Goal: Information Seeking & Learning: Learn about a topic

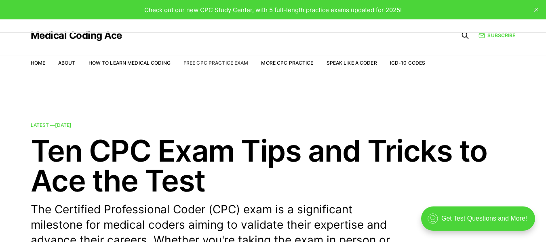
click at [230, 60] on link "Free CPC Practice Exam" at bounding box center [215, 63] width 65 height 6
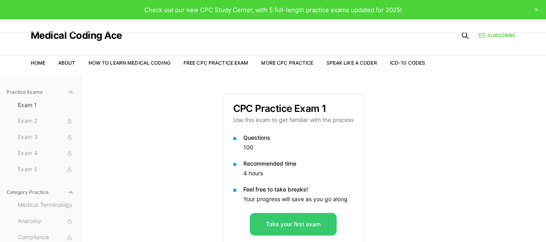
click at [294, 227] on button "Take your first exam" at bounding box center [293, 224] width 87 height 23
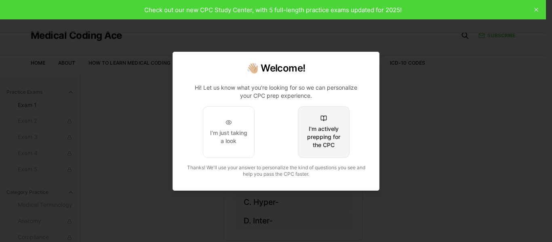
click at [340, 122] on button "I'm actively prepping for the CPC" at bounding box center [324, 132] width 52 height 52
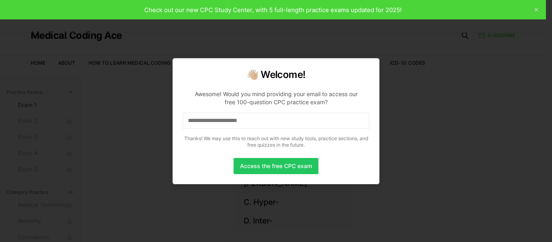
click at [323, 126] on input at bounding box center [276, 121] width 187 height 16
click at [284, 170] on button "Access the free CPC exam" at bounding box center [275, 166] width 85 height 16
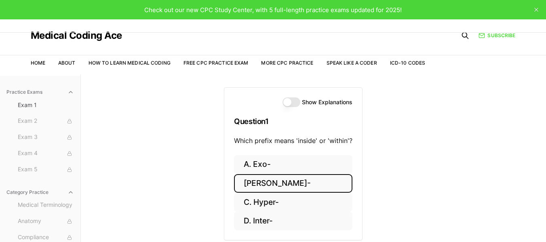
click at [281, 179] on button "B. Endo-" at bounding box center [293, 183] width 118 height 19
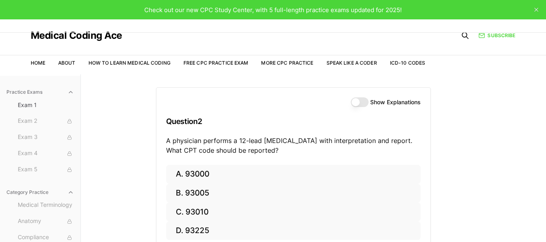
click at [386, 101] on label "Show Explanations" at bounding box center [395, 102] width 50 height 6
click at [368, 101] on button "Show Explanations" at bounding box center [360, 102] width 18 height 10
click at [505, 165] on div "Practice Exams Exam 1 Exam 2 Exam 3 Exam 4 Exam 5 Category Practice Medical Ter…" at bounding box center [273, 195] width 546 height 242
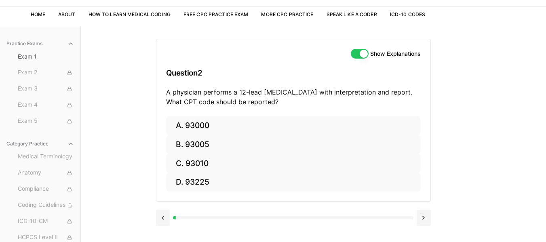
scroll to position [65, 0]
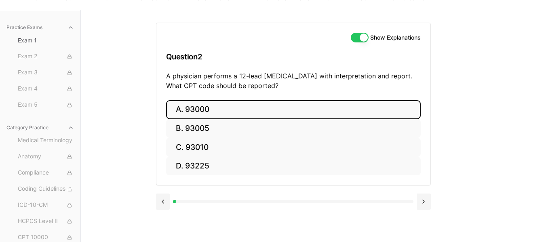
click at [252, 104] on button "A. 93000" at bounding box center [293, 109] width 254 height 19
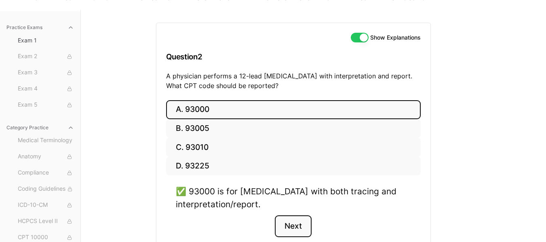
click at [290, 230] on button "Next" at bounding box center [293, 226] width 37 height 22
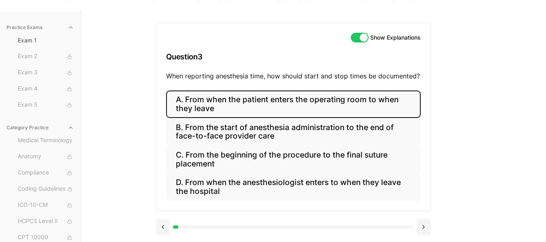
click at [238, 107] on button "A. From when the patient enters the operating room to when they leave" at bounding box center [293, 103] width 254 height 27
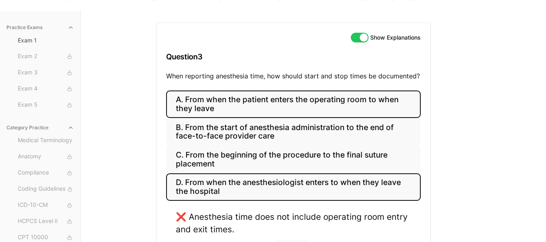
click at [223, 179] on button "D. From when the anesthesiologist enters to when they leave the hospital" at bounding box center [293, 186] width 254 height 27
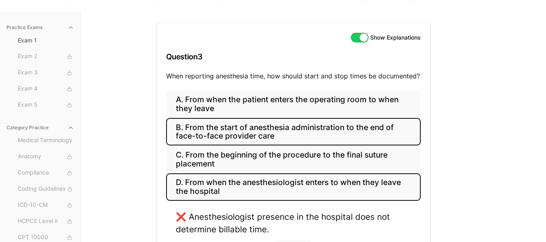
click at [211, 134] on button "B. From the start of anesthesia administration to the end of face-to-face provi…" at bounding box center [293, 131] width 254 height 27
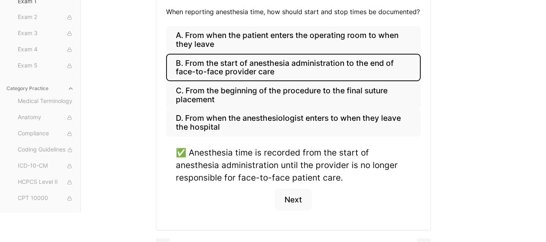
scroll to position [129, 0]
click at [301, 200] on button "Next" at bounding box center [293, 199] width 37 height 22
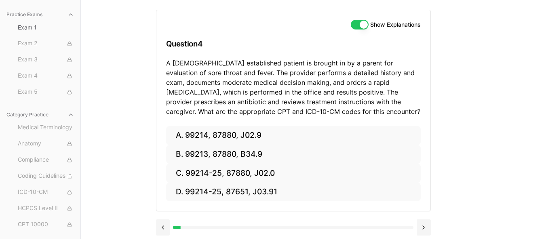
scroll to position [78, 0]
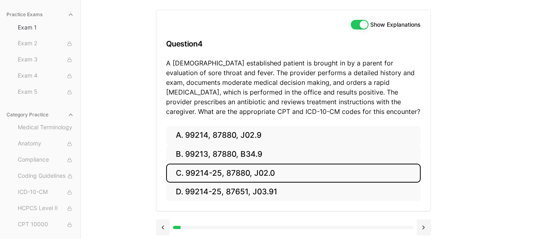
click at [261, 174] on button "C. 99214-25, 87880, J02.0" at bounding box center [293, 173] width 254 height 19
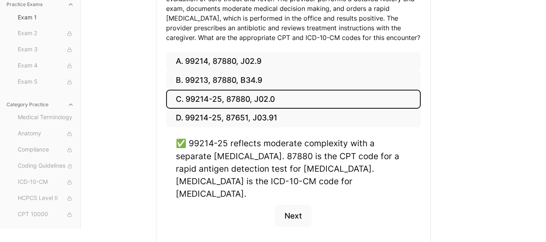
scroll to position [158, 0]
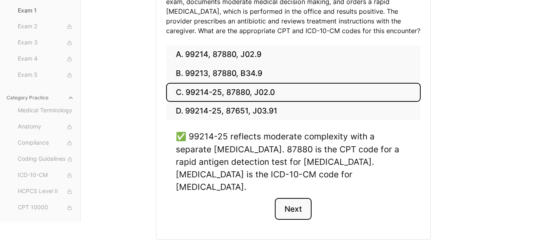
click at [303, 198] on button "Next" at bounding box center [293, 209] width 37 height 22
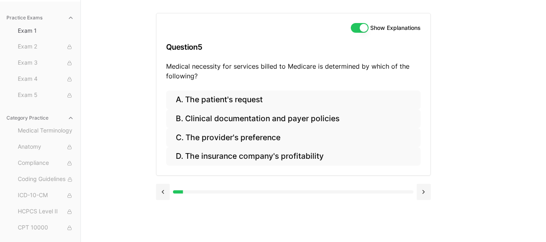
scroll to position [74, 0]
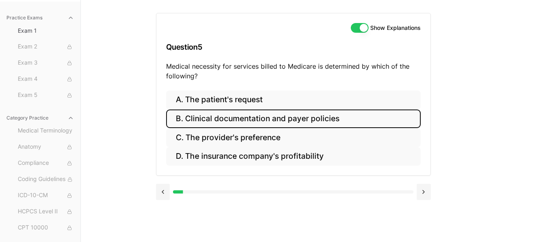
click at [249, 125] on button "B. Clinical documentation and payer policies" at bounding box center [293, 118] width 254 height 19
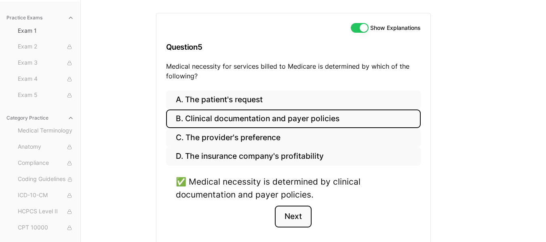
click at [290, 216] on button "Next" at bounding box center [293, 217] width 37 height 22
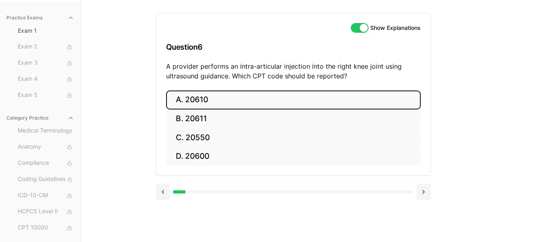
click at [221, 94] on button "A. 20610" at bounding box center [293, 99] width 254 height 19
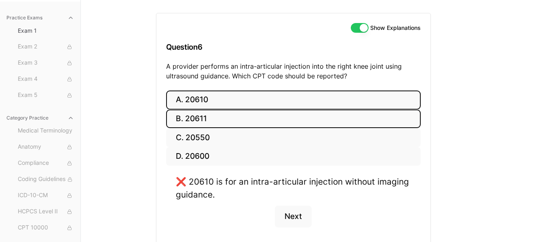
click at [217, 116] on button "B. 20611" at bounding box center [293, 118] width 254 height 19
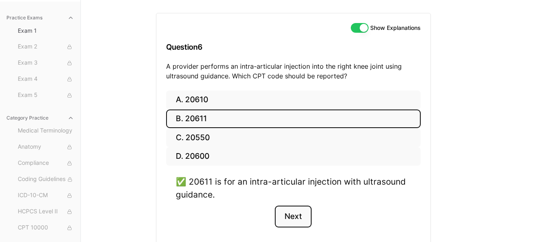
click at [290, 213] on button "Next" at bounding box center [293, 217] width 37 height 22
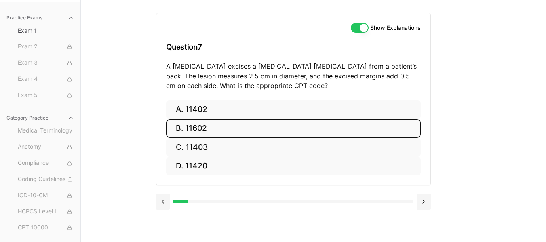
click at [220, 129] on button "B. 11602" at bounding box center [293, 128] width 254 height 19
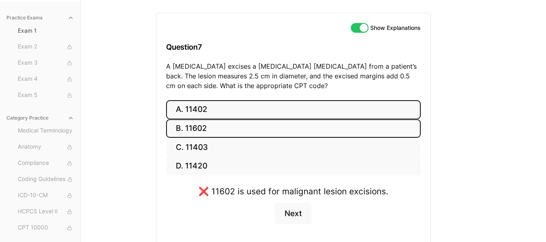
click at [214, 110] on button "A. 11402" at bounding box center [293, 109] width 254 height 19
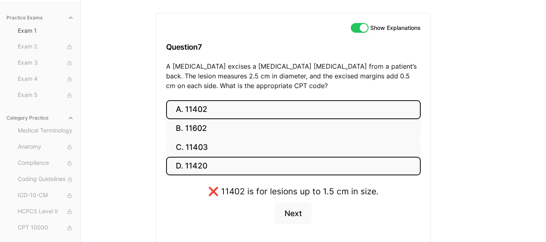
click at [213, 162] on button "D. 11420" at bounding box center [293, 166] width 254 height 19
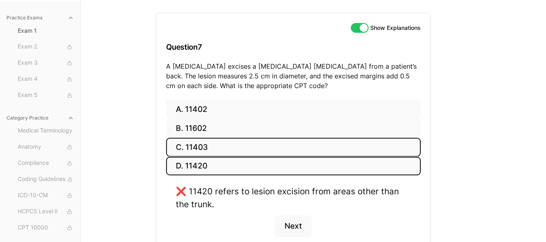
click at [212, 152] on button "C. 11403" at bounding box center [293, 147] width 254 height 19
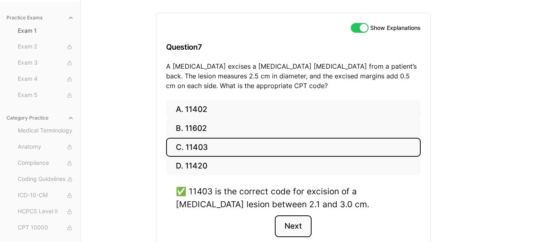
click at [291, 230] on button "Next" at bounding box center [293, 226] width 37 height 22
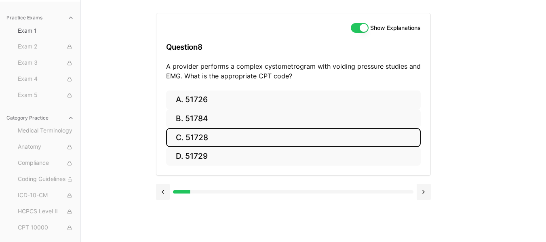
click at [225, 139] on button "C. 51728" at bounding box center [293, 137] width 254 height 19
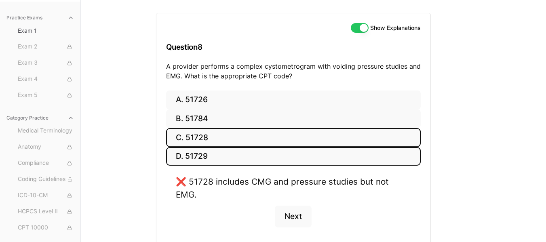
click at [227, 154] on button "D. 51729" at bounding box center [293, 156] width 254 height 19
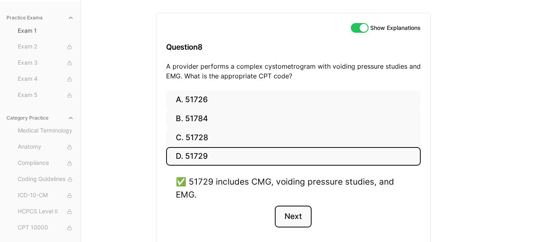
click at [307, 214] on button "Next" at bounding box center [293, 217] width 37 height 22
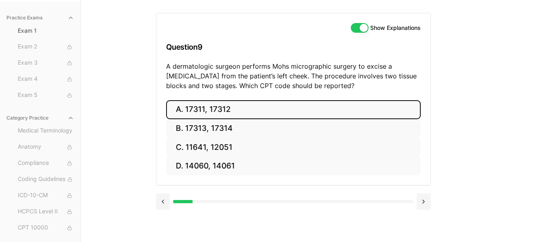
click at [245, 107] on button "A. 17311, 17312" at bounding box center [293, 109] width 254 height 19
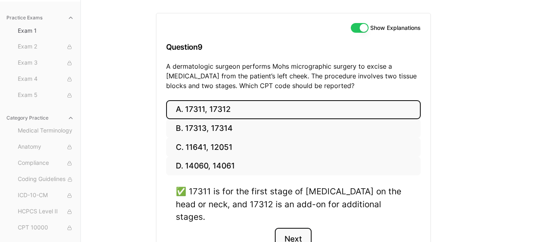
click at [297, 228] on button "Next" at bounding box center [293, 239] width 37 height 22
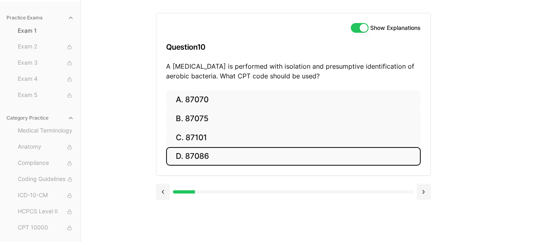
click at [225, 153] on button "D. 87086" at bounding box center [293, 156] width 254 height 19
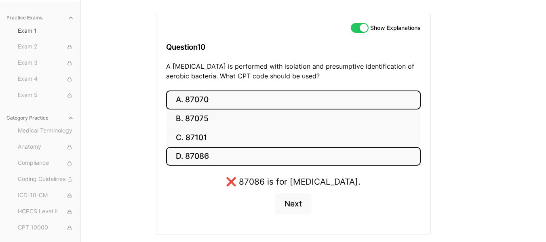
click at [210, 101] on button "A. 87070" at bounding box center [293, 99] width 254 height 19
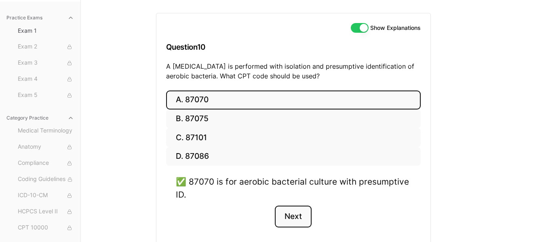
click at [298, 223] on button "Next" at bounding box center [293, 217] width 37 height 22
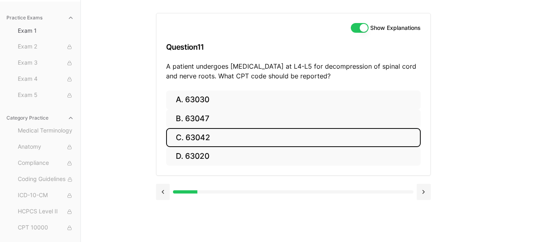
click at [248, 136] on button "C. 63042" at bounding box center [293, 137] width 254 height 19
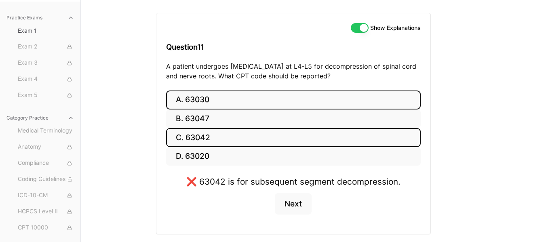
click at [233, 99] on button "A. 63030" at bounding box center [293, 99] width 254 height 19
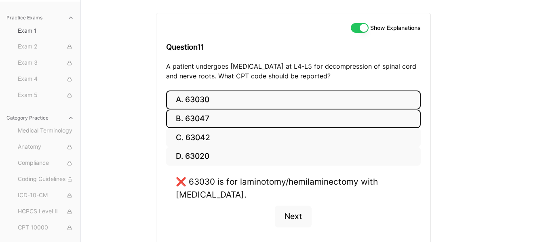
click at [228, 122] on button "B. 63047" at bounding box center [293, 118] width 254 height 19
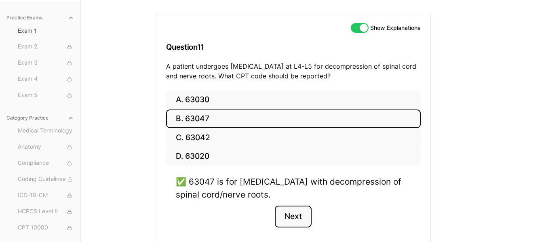
click at [302, 218] on button "Next" at bounding box center [293, 217] width 37 height 22
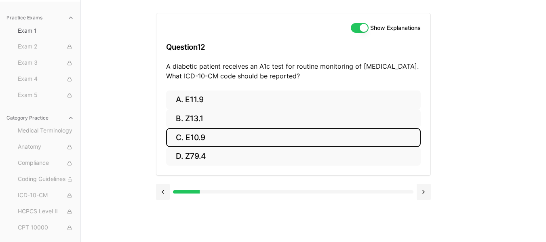
click at [219, 135] on button "C. E10.9" at bounding box center [293, 137] width 254 height 19
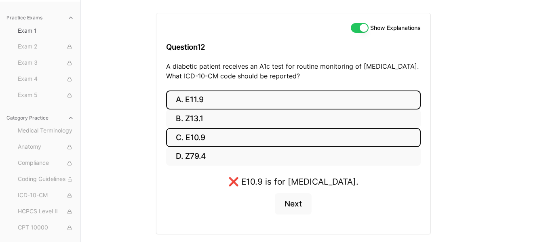
click at [204, 103] on button "A. E11.9" at bounding box center [293, 99] width 254 height 19
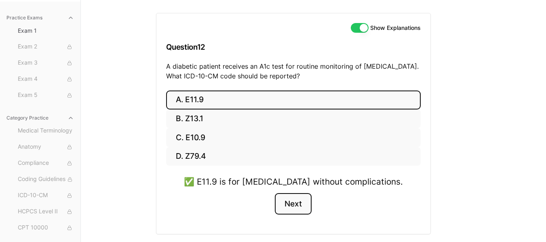
click at [298, 206] on button "Next" at bounding box center [293, 204] width 37 height 22
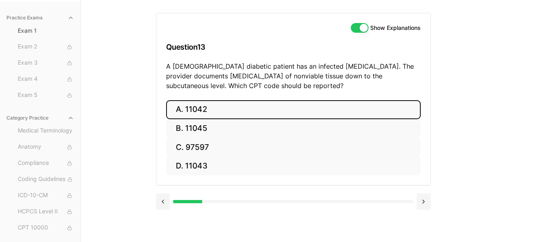
click at [233, 109] on button "A. 11042" at bounding box center [293, 109] width 254 height 19
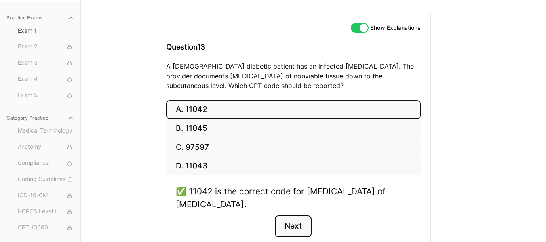
click at [298, 229] on button "Next" at bounding box center [293, 226] width 37 height 22
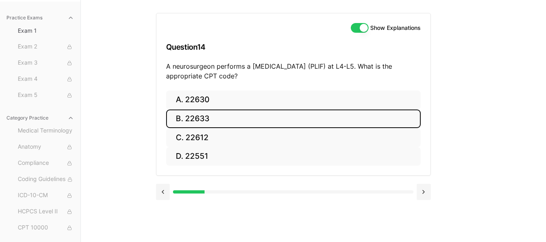
click at [227, 117] on button "B. 22633" at bounding box center [293, 118] width 254 height 19
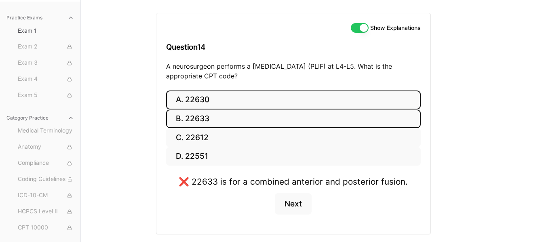
click at [225, 100] on button "A. 22630" at bounding box center [293, 99] width 254 height 19
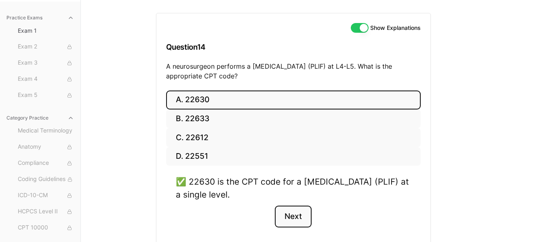
click at [292, 218] on button "Next" at bounding box center [293, 217] width 37 height 22
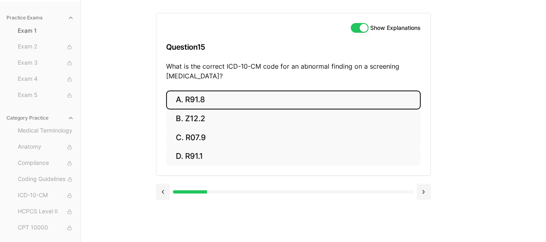
click at [198, 98] on button "A. R91.8" at bounding box center [293, 99] width 254 height 19
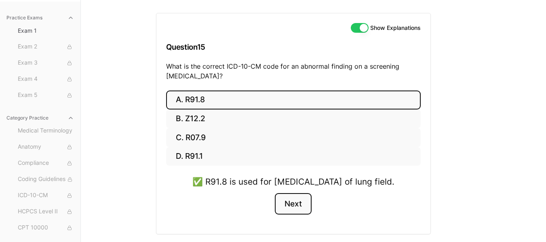
click at [295, 212] on button "Next" at bounding box center [293, 204] width 37 height 22
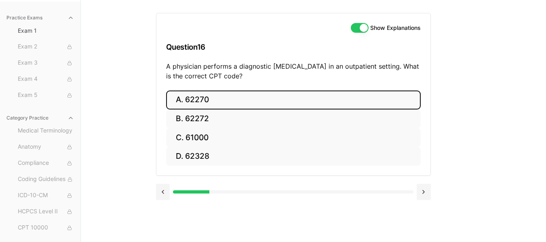
click at [225, 93] on button "A. 62270" at bounding box center [293, 99] width 254 height 19
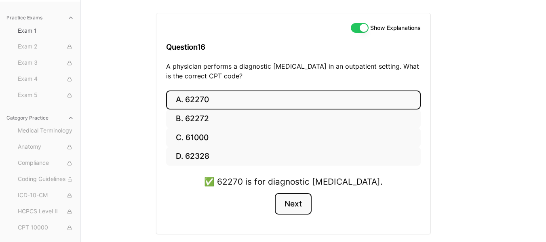
click at [290, 198] on button "Next" at bounding box center [293, 204] width 37 height 22
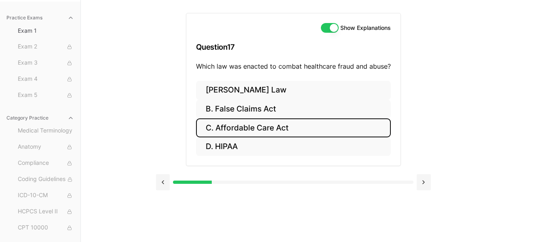
click at [264, 126] on button "C. Affordable Care Act" at bounding box center [293, 127] width 195 height 19
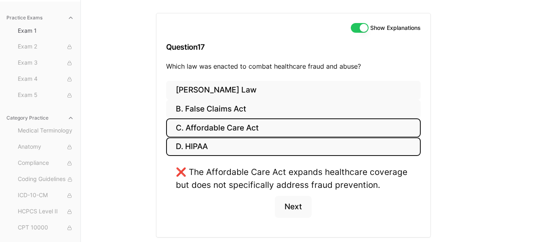
click at [258, 143] on button "D. HIPAA" at bounding box center [293, 146] width 254 height 19
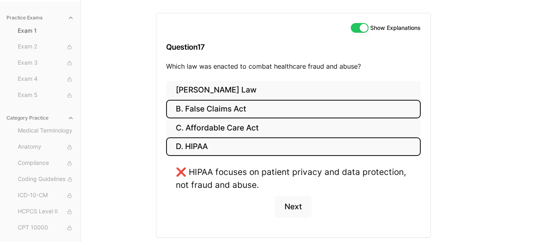
click at [256, 111] on button "B. False Claims Act" at bounding box center [293, 109] width 254 height 19
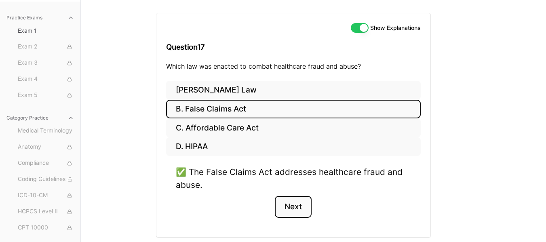
click at [298, 208] on button "Next" at bounding box center [293, 207] width 37 height 22
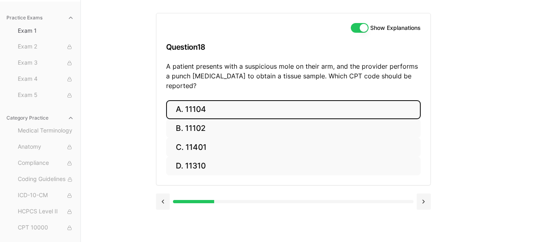
click at [232, 100] on button "A. 11104" at bounding box center [293, 109] width 254 height 19
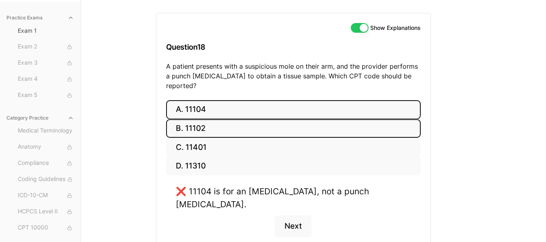
click at [212, 119] on button "B. 11102" at bounding box center [293, 128] width 254 height 19
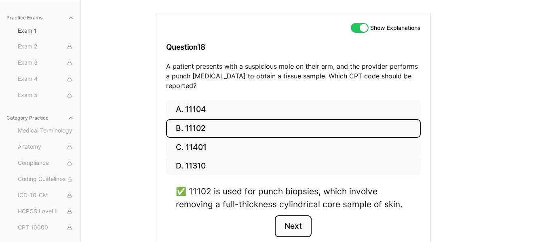
click at [290, 215] on button "Next" at bounding box center [293, 226] width 37 height 22
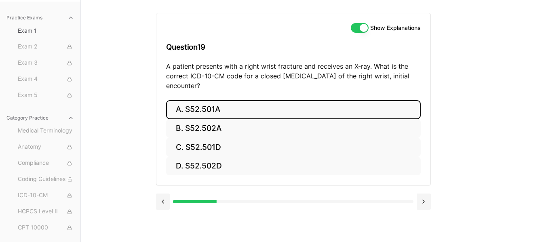
click at [258, 111] on button "A. S52.501A" at bounding box center [293, 109] width 254 height 19
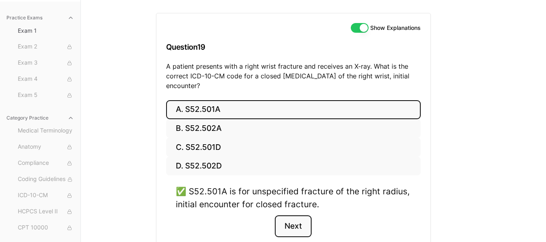
click at [298, 225] on button "Next" at bounding box center [293, 226] width 37 height 22
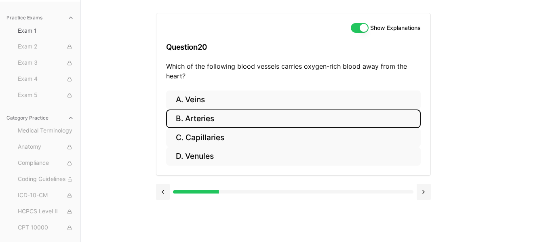
click at [220, 120] on button "B. Arteries" at bounding box center [293, 118] width 254 height 19
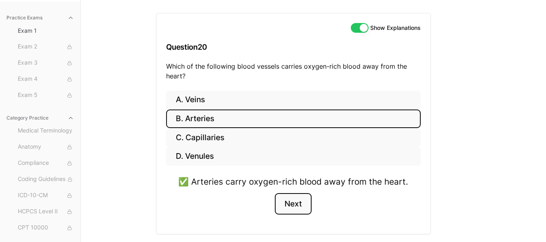
click at [294, 198] on button "Next" at bounding box center [293, 204] width 37 height 22
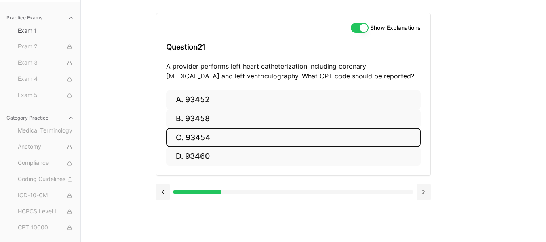
click at [233, 133] on button "C. 93454" at bounding box center [293, 137] width 254 height 19
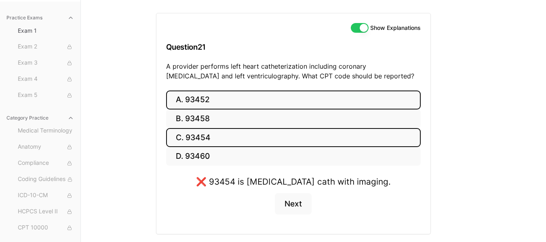
click at [231, 100] on button "A. 93452" at bounding box center [293, 99] width 254 height 19
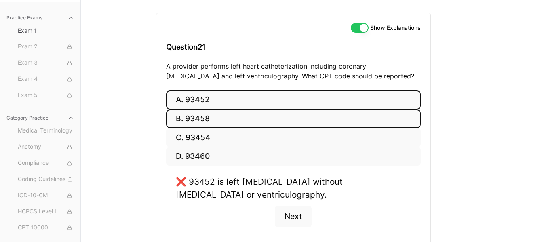
click at [228, 113] on button "B. 93458" at bounding box center [293, 118] width 254 height 19
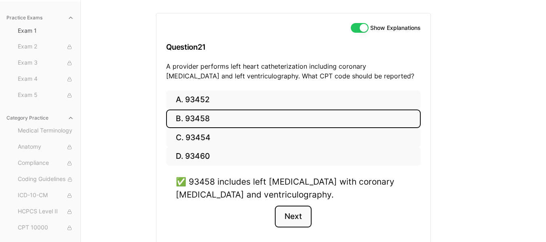
click at [284, 206] on button "Next" at bounding box center [293, 217] width 37 height 22
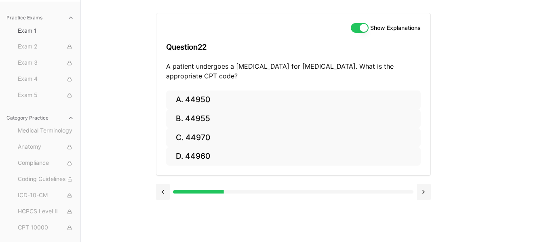
scroll to position [0, 0]
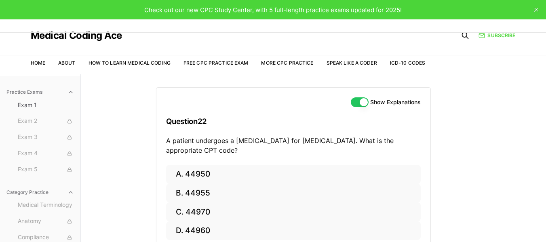
click at [534, 11] on button "close" at bounding box center [535, 9] width 13 height 13
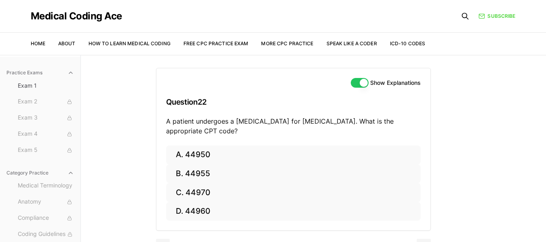
click at [233, 40] on nav "Home About How to Learn Medical Coding Free CPC Practice Exam More CPC Practice…" at bounding box center [228, 43] width 395 height 23
click at [233, 43] on link "Free CPC Practice Exam" at bounding box center [215, 43] width 65 height 6
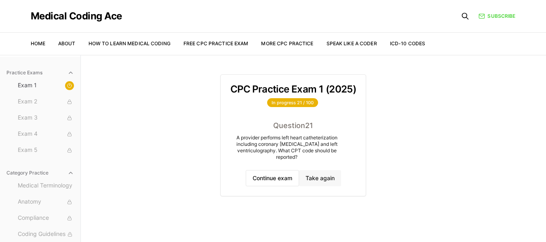
click at [322, 179] on button "Take again" at bounding box center [320, 178] width 42 height 16
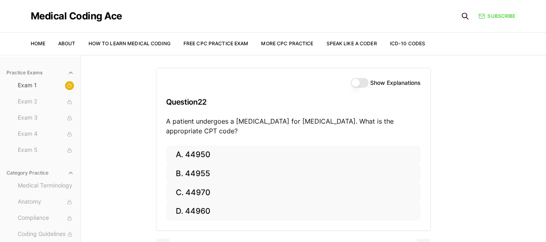
click at [460, 153] on div "Show Explanations Question 22 A patient undergoes a laparoscopic appendectomy f…" at bounding box center [313, 176] width 315 height 242
click at [52, 105] on span "Exam 2" at bounding box center [46, 101] width 56 height 9
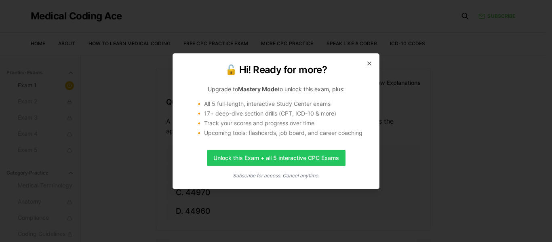
click at [364, 63] on h2 "🔓 Hi! Ready for more?" at bounding box center [276, 69] width 187 height 13
click at [370, 63] on icon "button" at bounding box center [369, 63] width 3 height 3
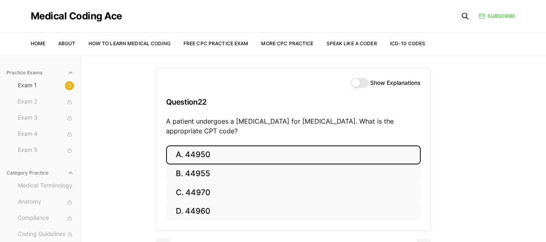
click at [214, 159] on button "A. 44950" at bounding box center [293, 154] width 254 height 19
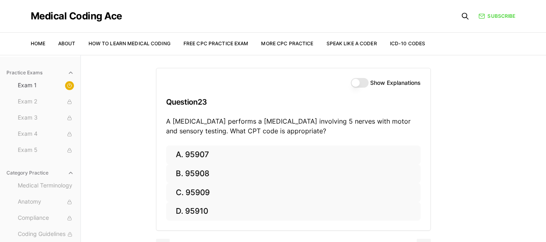
click at [358, 82] on button "Show Explanations" at bounding box center [360, 83] width 18 height 10
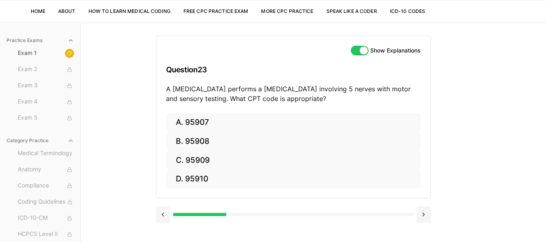
scroll to position [48, 0]
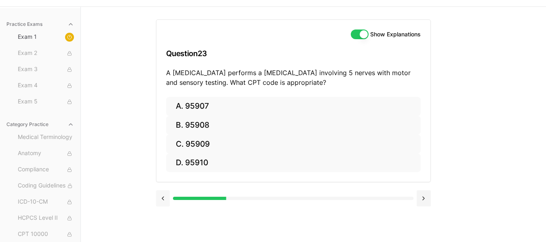
click at [163, 198] on button at bounding box center [163, 198] width 14 height 16
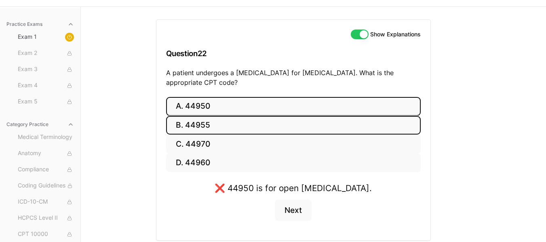
click at [216, 123] on button "B. 44955" at bounding box center [293, 125] width 254 height 19
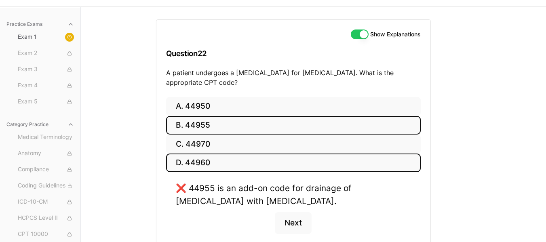
click at [208, 160] on button "D. 44960" at bounding box center [293, 162] width 254 height 19
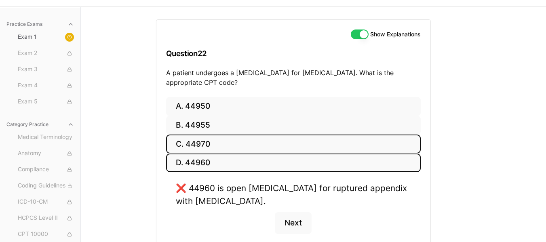
click at [206, 148] on button "C. 44970" at bounding box center [293, 143] width 254 height 19
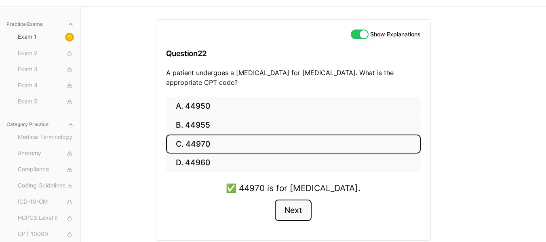
click at [306, 216] on button "Next" at bounding box center [293, 211] width 37 height 22
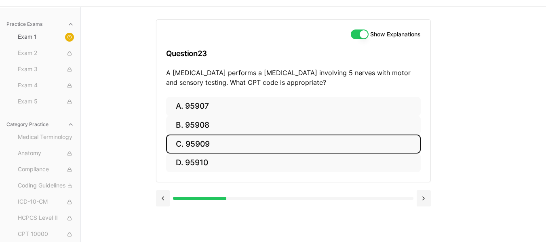
click at [241, 147] on button "C. 95909" at bounding box center [293, 143] width 254 height 19
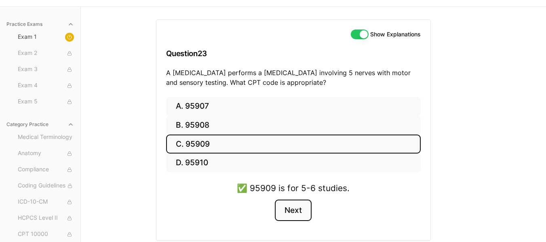
click at [296, 214] on button "Next" at bounding box center [293, 211] width 37 height 22
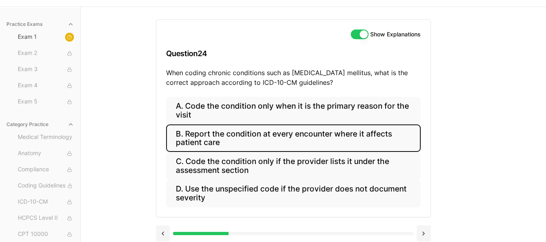
click at [280, 135] on button "B. Report the condition at every encounter where it affects patient care" at bounding box center [293, 137] width 254 height 27
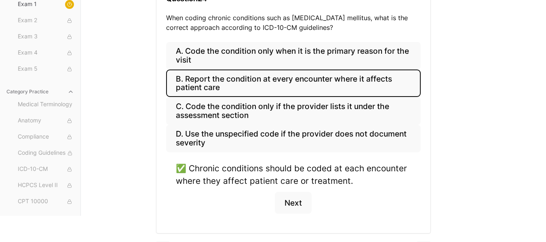
scroll to position [113, 0]
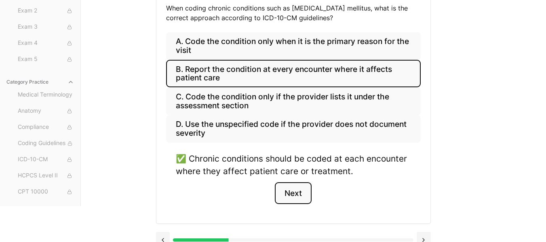
click at [294, 201] on button "Next" at bounding box center [293, 193] width 37 height 22
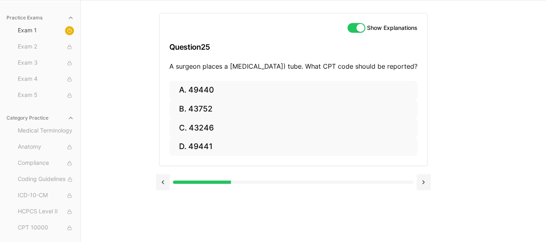
scroll to position [55, 0]
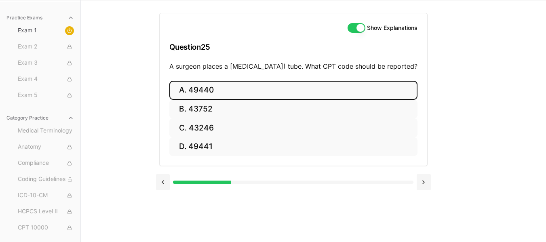
click at [220, 96] on button "A. 49440" at bounding box center [293, 90] width 248 height 19
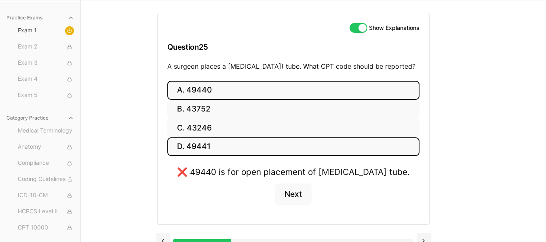
click at [207, 153] on button "D. 49441" at bounding box center [293, 146] width 252 height 19
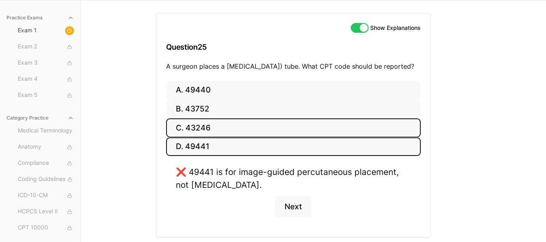
click at [208, 137] on button "C. 43246" at bounding box center [293, 127] width 254 height 19
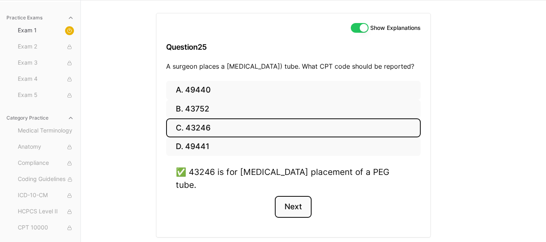
click at [302, 202] on button "Next" at bounding box center [293, 207] width 37 height 22
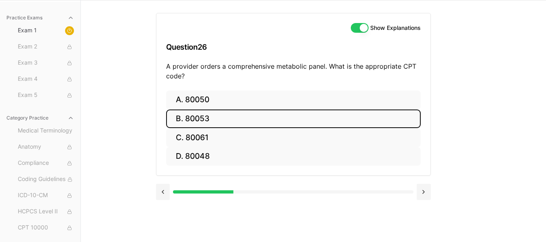
click at [208, 123] on button "B. 80053" at bounding box center [293, 118] width 254 height 19
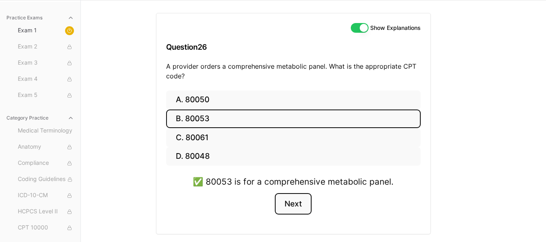
click at [291, 199] on button "Next" at bounding box center [293, 204] width 37 height 22
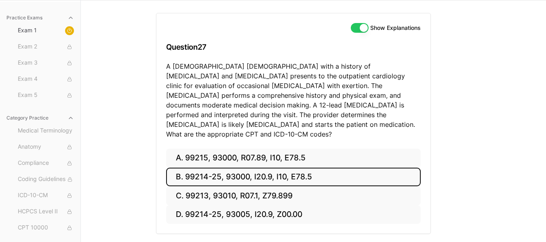
click at [286, 170] on button "B. 99214-25, 93000, I20.9, I10, E78.5" at bounding box center [293, 177] width 254 height 19
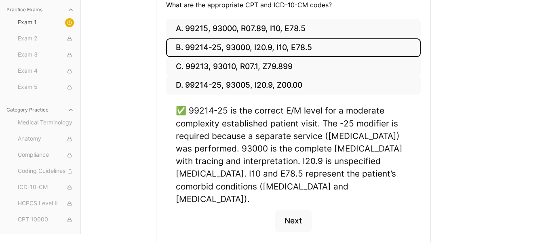
scroll to position [200, 0]
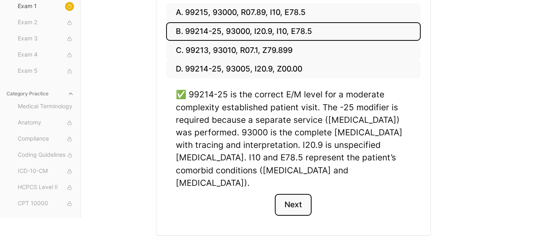
click at [291, 194] on button "Next" at bounding box center [293, 205] width 37 height 22
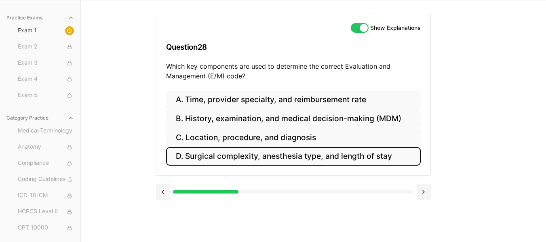
click at [359, 161] on button "D. Surgical complexity, anesthesia type, and length of stay" at bounding box center [293, 156] width 254 height 19
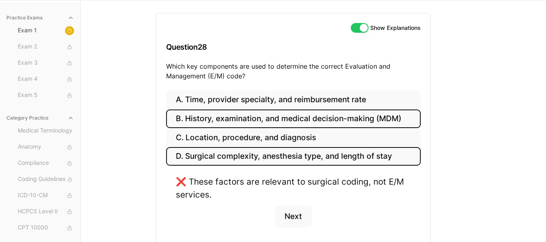
click at [359, 126] on button "B. History, examination, and medical decision-making (MDM)" at bounding box center [293, 118] width 254 height 19
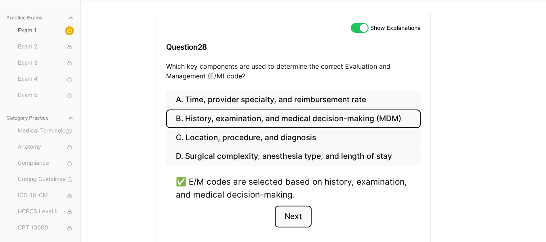
click at [290, 221] on button "Next" at bounding box center [293, 217] width 37 height 22
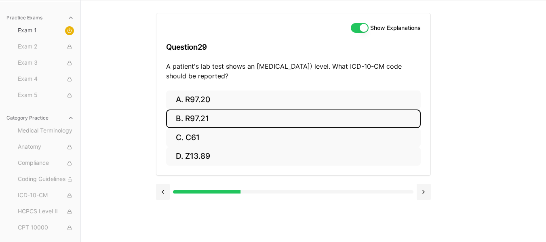
click at [195, 113] on button "B. R97.21" at bounding box center [293, 118] width 254 height 19
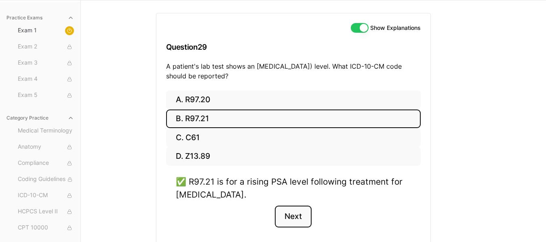
click at [287, 206] on button "Next" at bounding box center [293, 217] width 37 height 22
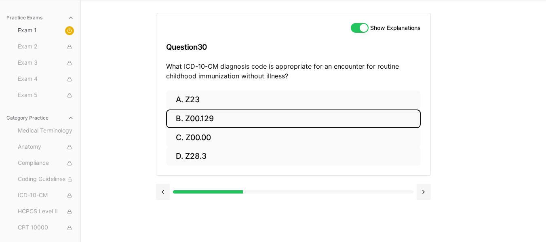
click at [206, 116] on button "B. Z00.129" at bounding box center [293, 118] width 254 height 19
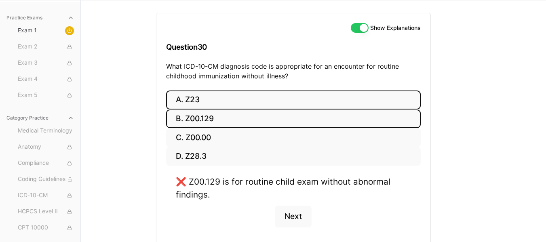
click at [199, 97] on button "A. Z23" at bounding box center [293, 99] width 254 height 19
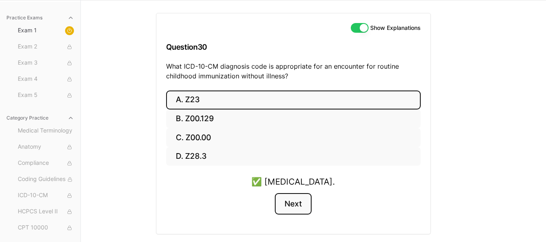
click at [297, 194] on button "Next" at bounding box center [293, 204] width 37 height 22
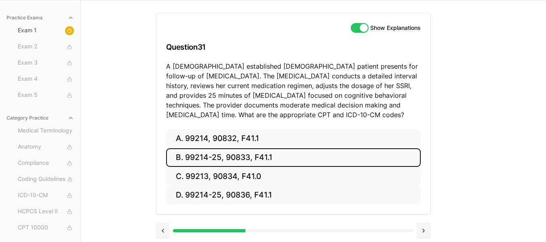
click at [311, 164] on button "B. 99214-25, 90833, F41.1" at bounding box center [293, 157] width 254 height 19
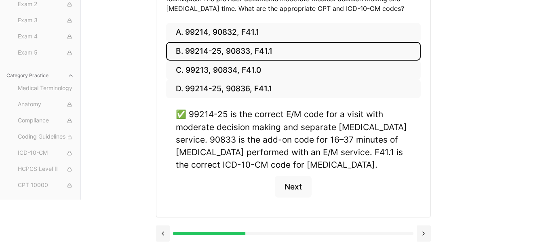
scroll to position [167, 0]
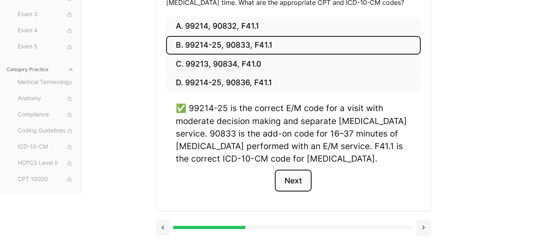
click at [300, 175] on button "Next" at bounding box center [293, 181] width 37 height 22
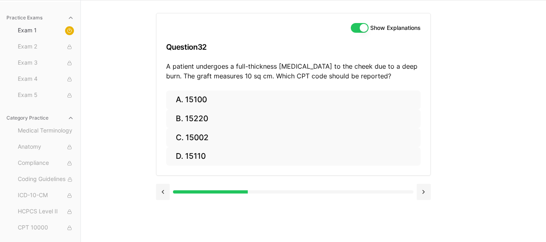
scroll to position [55, 0]
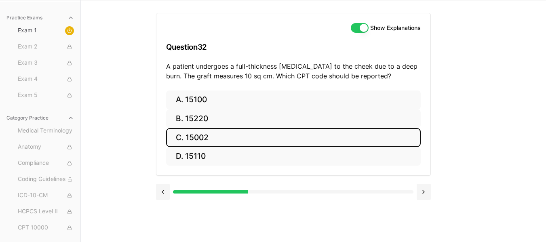
click at [208, 135] on button "C. 15002" at bounding box center [293, 137] width 254 height 19
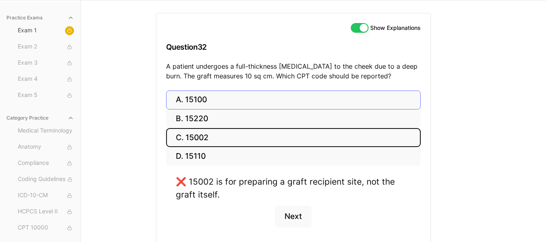
drag, startPoint x: 208, startPoint y: 135, endPoint x: 210, endPoint y: 101, distance: 34.4
click at [210, 101] on div "A. 15100 B. 15220 C. 15002 D. 15110" at bounding box center [293, 128] width 254 height 76
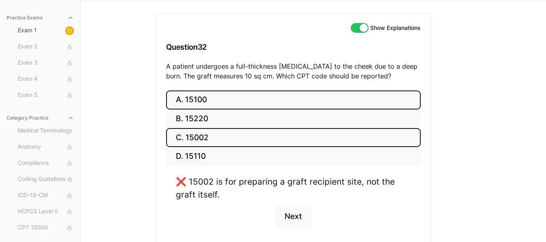
click at [210, 101] on button "A. 15100" at bounding box center [293, 99] width 254 height 19
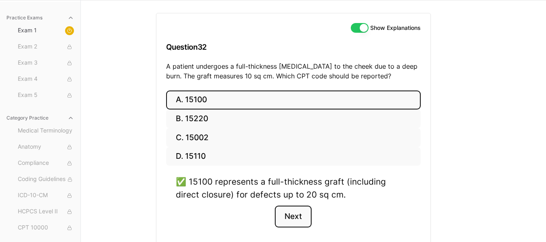
click at [302, 218] on button "Next" at bounding box center [293, 217] width 37 height 22
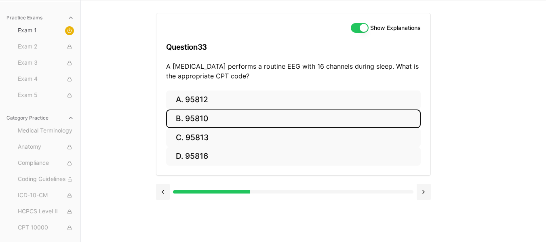
click at [189, 119] on button "B. 95810" at bounding box center [293, 118] width 254 height 19
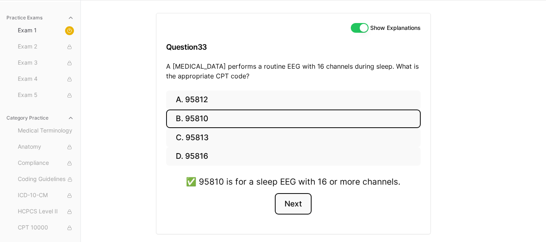
click at [300, 206] on button "Next" at bounding box center [293, 204] width 37 height 22
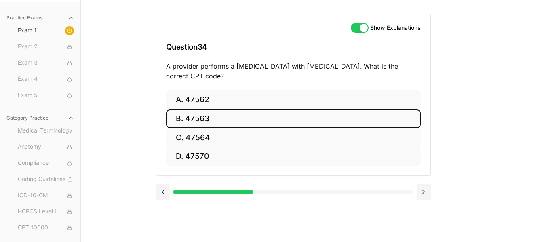
click at [209, 122] on button "B. 47563" at bounding box center [293, 118] width 254 height 19
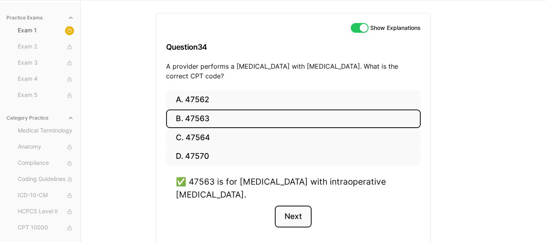
click at [300, 219] on button "Next" at bounding box center [293, 217] width 37 height 22
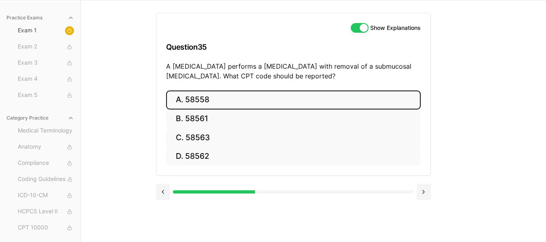
click at [195, 94] on button "A. 58558" at bounding box center [293, 99] width 254 height 19
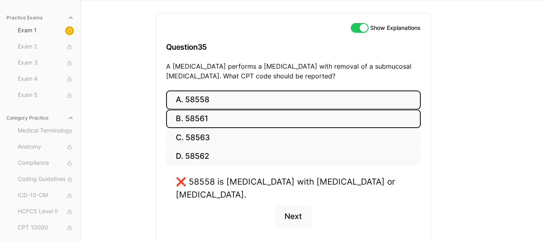
click at [206, 119] on button "B. 58561" at bounding box center [293, 118] width 254 height 19
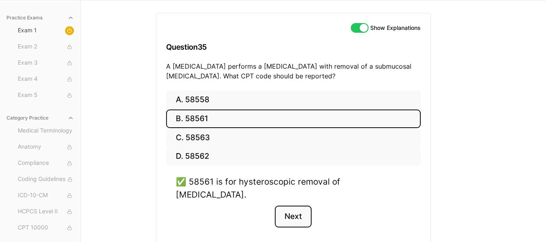
click at [293, 206] on button "Next" at bounding box center [293, 217] width 37 height 22
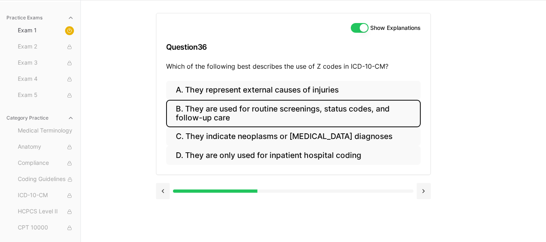
click at [284, 120] on button "B. They are used for routine screenings, status codes, and follow-up care" at bounding box center [293, 113] width 254 height 27
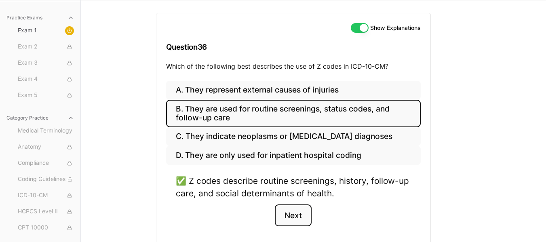
click at [289, 215] on button "Next" at bounding box center [293, 215] width 37 height 22
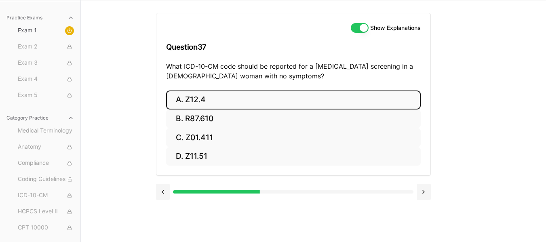
click at [193, 99] on button "A. Z12.4" at bounding box center [293, 99] width 254 height 19
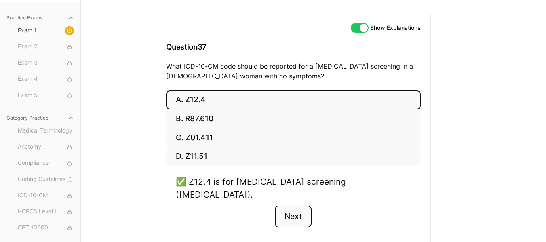
click at [292, 206] on button "Next" at bounding box center [293, 217] width 37 height 22
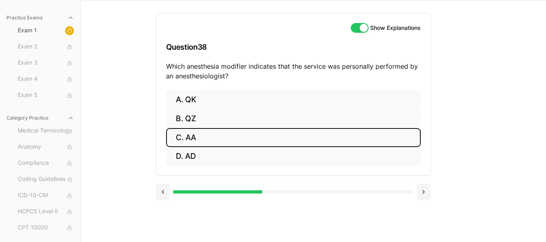
click at [191, 140] on button "C. AA" at bounding box center [293, 137] width 254 height 19
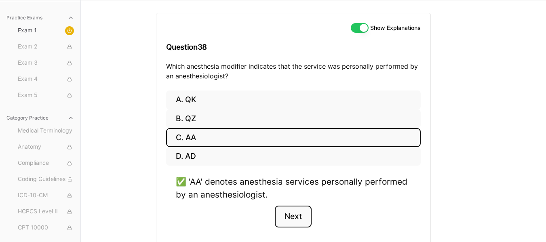
click at [290, 220] on button "Next" at bounding box center [293, 217] width 37 height 22
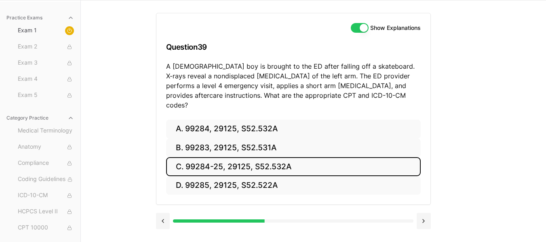
click at [258, 157] on button "C. 99284-25, 29125, S52.532A" at bounding box center [293, 166] width 254 height 19
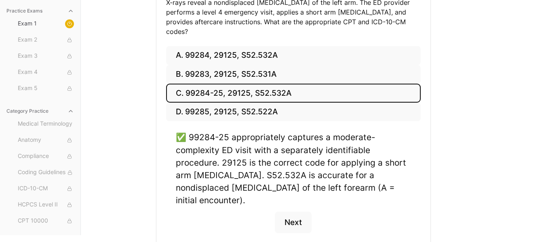
scroll to position [136, 0]
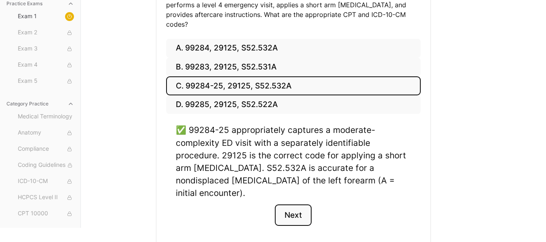
click at [292, 204] on button "Next" at bounding box center [293, 215] width 37 height 22
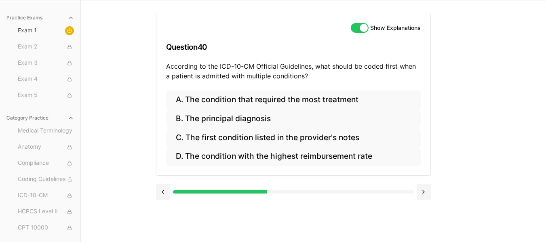
scroll to position [55, 0]
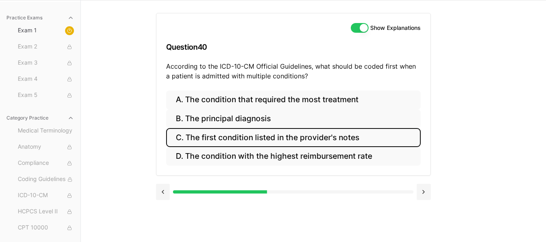
click at [292, 138] on button "C. The first condition listed in the provider's notes" at bounding box center [293, 137] width 254 height 19
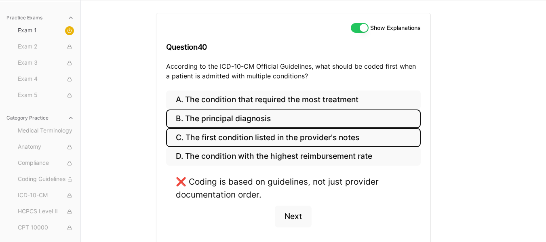
click at [299, 116] on button "B. The principal diagnosis" at bounding box center [293, 118] width 254 height 19
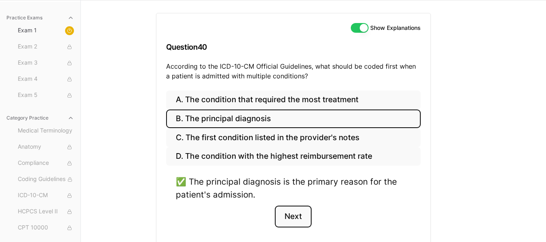
click at [292, 219] on button "Next" at bounding box center [293, 217] width 37 height 22
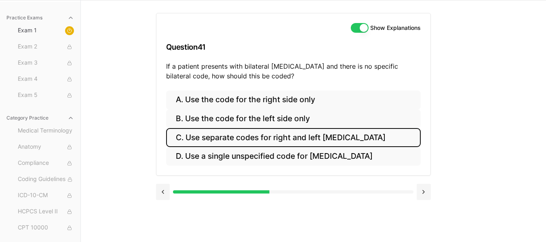
click at [300, 134] on button "C. Use separate codes for right and left otitis media" at bounding box center [293, 137] width 254 height 19
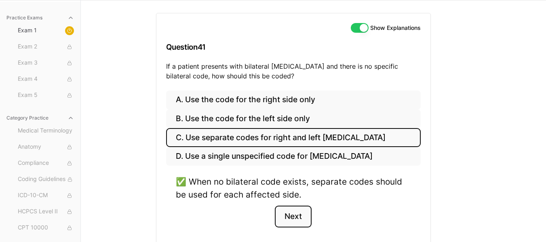
click at [298, 219] on button "Next" at bounding box center [293, 217] width 37 height 22
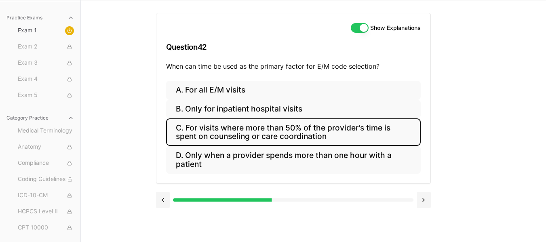
click at [287, 133] on button "C. For visits where more than 50% of the provider's time is spent on counseling…" at bounding box center [293, 131] width 254 height 27
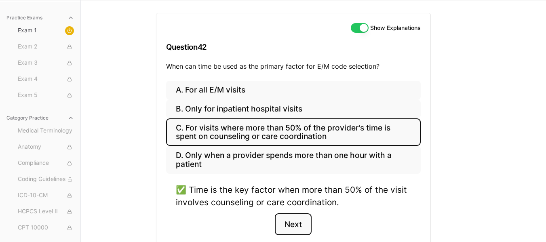
click at [298, 229] on button "Next" at bounding box center [293, 224] width 37 height 22
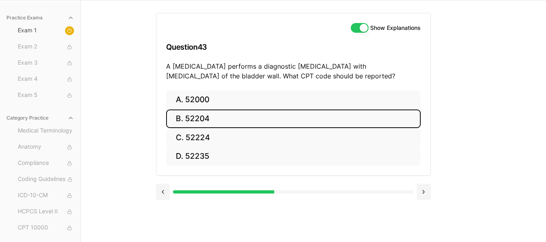
click at [234, 119] on button "B. 52204" at bounding box center [293, 118] width 254 height 19
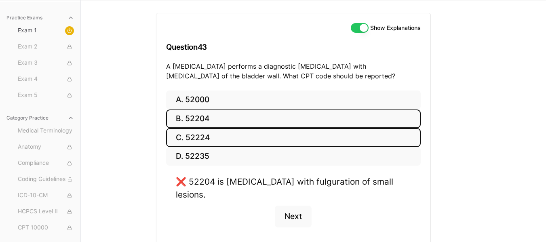
click at [218, 141] on button "C. 52224" at bounding box center [293, 137] width 254 height 19
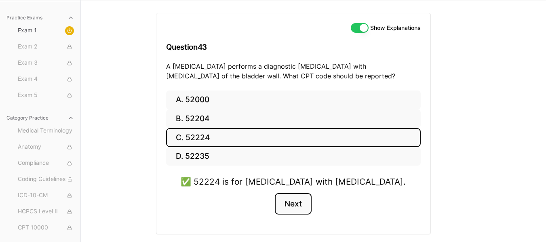
click at [294, 204] on button "Next" at bounding box center [293, 204] width 37 height 22
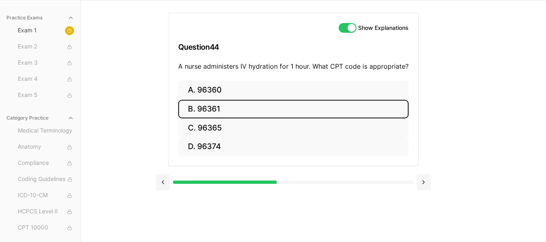
click at [235, 107] on button "B. 96361" at bounding box center [293, 109] width 230 height 19
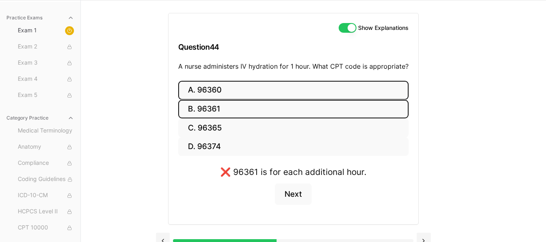
click at [226, 86] on button "A. 96360" at bounding box center [293, 90] width 230 height 19
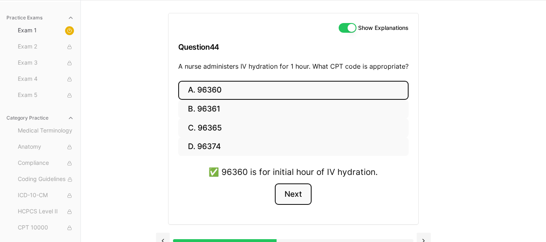
click at [292, 192] on button "Next" at bounding box center [293, 194] width 37 height 22
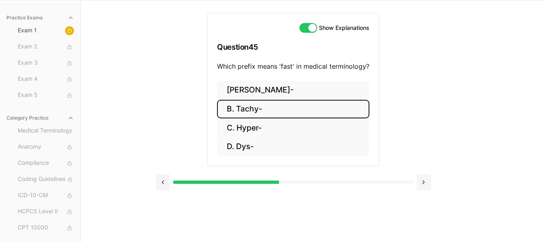
click at [268, 105] on button "B. Tachy-" at bounding box center [293, 109] width 152 height 19
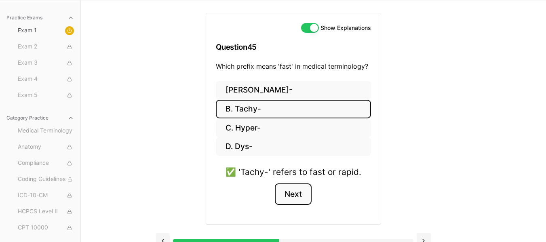
click at [295, 195] on button "Next" at bounding box center [293, 194] width 37 height 22
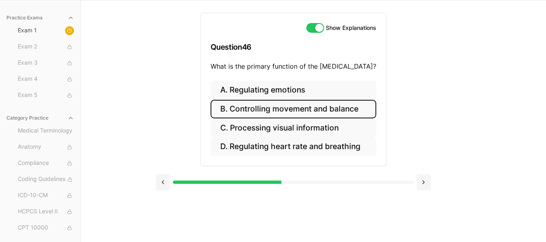
click at [311, 111] on button "B. Controlling movement and balance" at bounding box center [293, 109] width 166 height 19
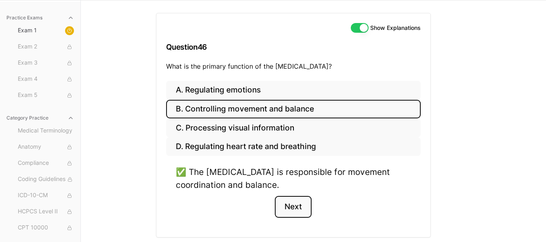
click at [297, 207] on button "Next" at bounding box center [293, 207] width 37 height 22
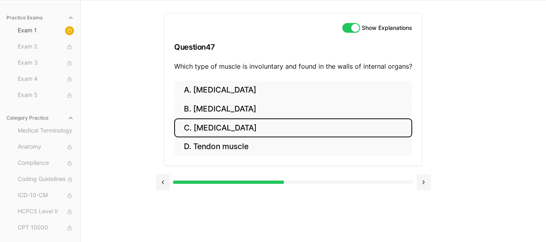
click at [263, 126] on button "C. Smooth muscle" at bounding box center [293, 127] width 238 height 19
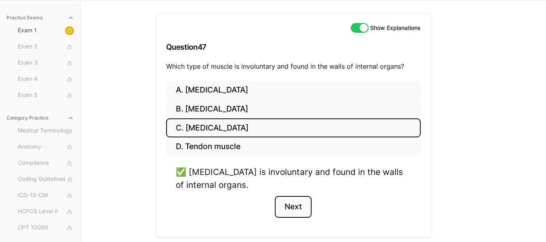
click at [292, 208] on button "Next" at bounding box center [293, 207] width 37 height 22
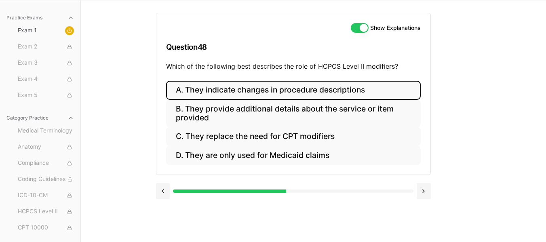
click at [311, 91] on button "A. They indicate changes in procedure descriptions" at bounding box center [293, 90] width 254 height 19
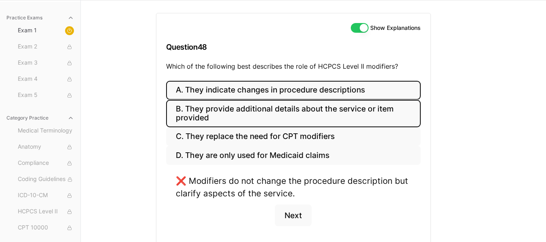
click at [307, 116] on button "B. They provide additional details about the service or item provided" at bounding box center [293, 113] width 254 height 27
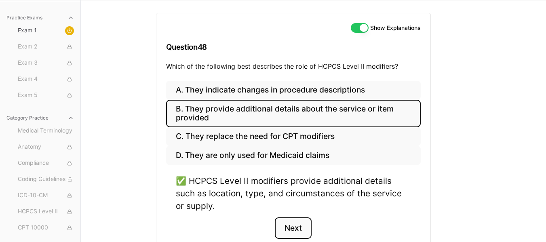
click at [303, 227] on button "Next" at bounding box center [293, 228] width 37 height 22
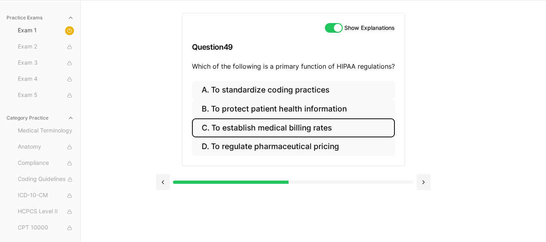
click at [313, 124] on button "C. To establish medical billing rates" at bounding box center [293, 127] width 203 height 19
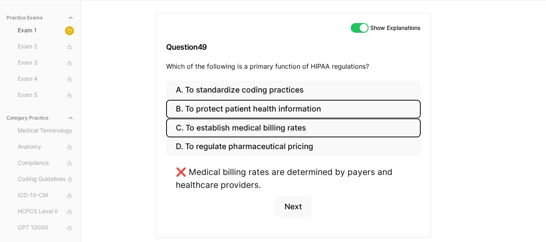
click at [301, 107] on button "B. To protect patient health information" at bounding box center [293, 109] width 254 height 19
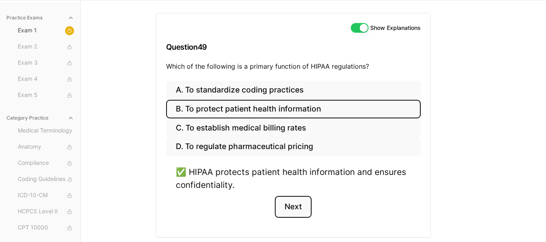
click at [296, 209] on button "Next" at bounding box center [293, 207] width 37 height 22
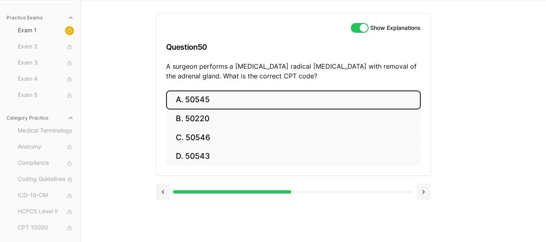
click at [192, 96] on button "A. 50545" at bounding box center [293, 99] width 254 height 19
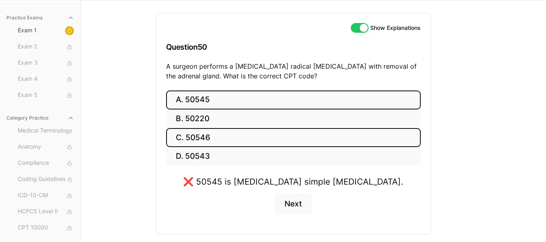
click at [198, 145] on button "C. 50546" at bounding box center [293, 137] width 254 height 19
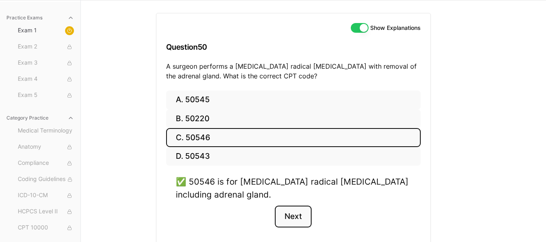
click at [300, 217] on button "Next" at bounding box center [293, 217] width 37 height 22
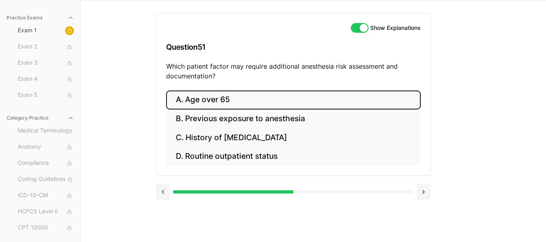
click at [237, 100] on button "A. Age over 65" at bounding box center [293, 99] width 254 height 19
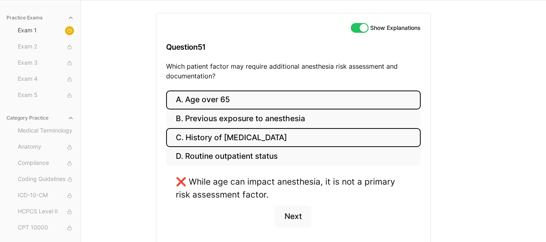
click at [233, 133] on button "C. History of obstructive sleep apnea" at bounding box center [293, 137] width 254 height 19
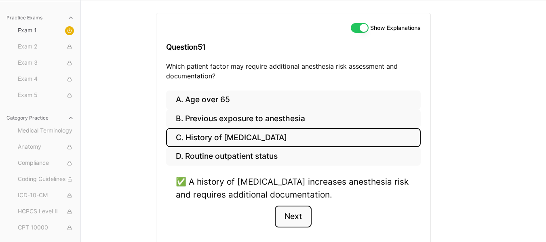
click at [299, 222] on button "Next" at bounding box center [293, 217] width 37 height 22
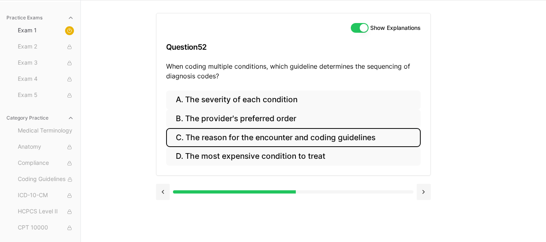
click at [247, 138] on button "C. The reason for the encounter and coding guidelines" at bounding box center [293, 137] width 254 height 19
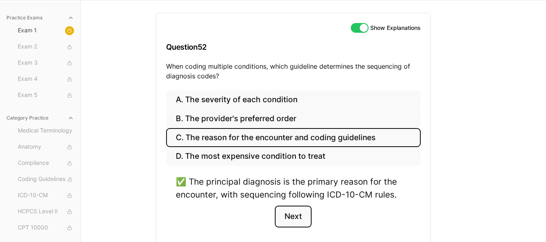
click at [289, 213] on button "Next" at bounding box center [293, 217] width 37 height 22
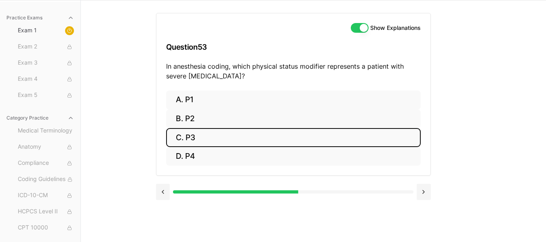
click at [228, 142] on button "C. P3" at bounding box center [293, 137] width 254 height 19
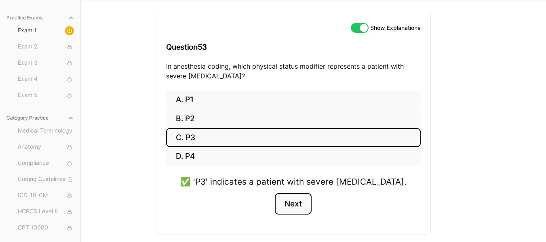
click at [288, 207] on button "Next" at bounding box center [293, 204] width 37 height 22
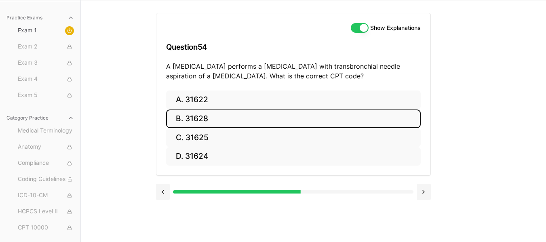
click at [226, 120] on button "B. 31628" at bounding box center [293, 118] width 254 height 19
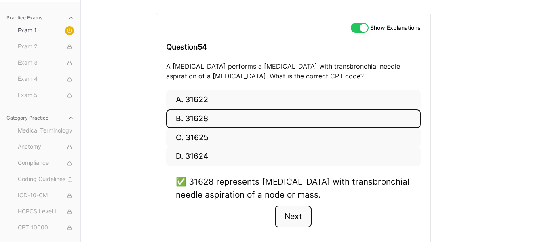
click at [302, 217] on button "Next" at bounding box center [293, 217] width 37 height 22
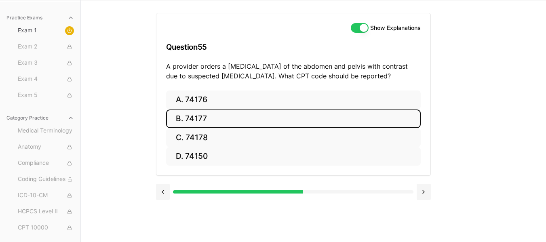
click at [211, 116] on button "B. 74177" at bounding box center [293, 118] width 254 height 19
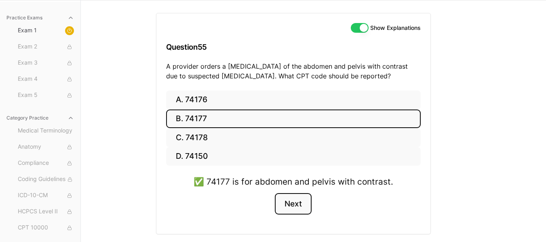
click at [309, 208] on button "Next" at bounding box center [293, 204] width 37 height 22
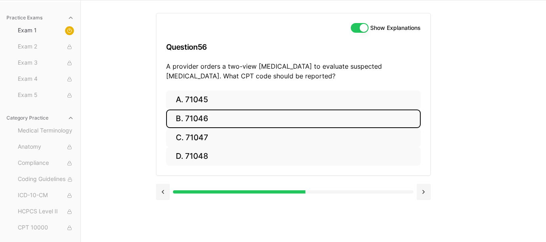
click at [219, 122] on button "B. 71046" at bounding box center [293, 118] width 254 height 19
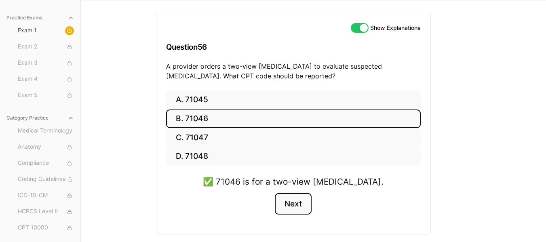
click at [292, 205] on button "Next" at bounding box center [293, 204] width 37 height 22
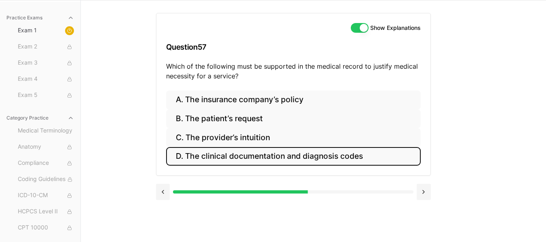
click at [281, 153] on button "D. The clinical documentation and diagnosis codes" at bounding box center [293, 156] width 254 height 19
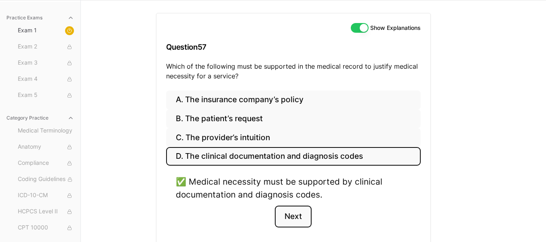
click at [289, 216] on button "Next" at bounding box center [293, 217] width 37 height 22
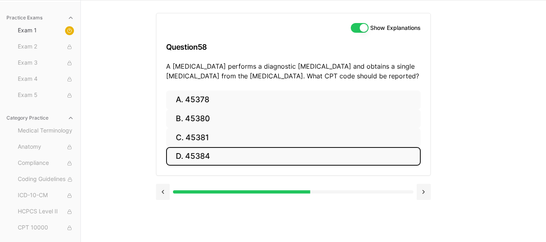
click at [232, 155] on button "D. 45384" at bounding box center [293, 156] width 254 height 19
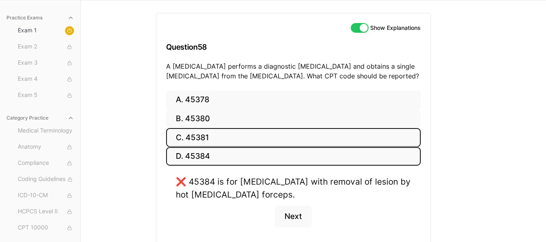
click at [219, 138] on button "C. 45381" at bounding box center [293, 137] width 254 height 19
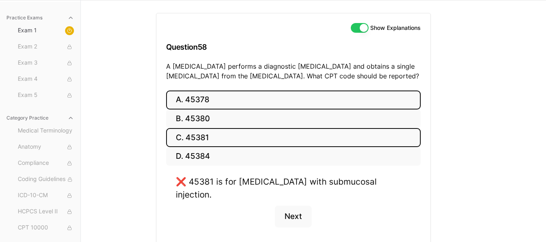
click at [223, 101] on button "A. 45378" at bounding box center [293, 99] width 254 height 19
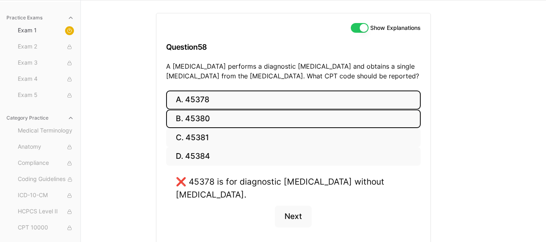
click at [225, 115] on button "B. 45380" at bounding box center [293, 118] width 254 height 19
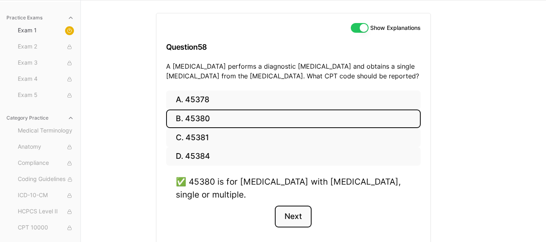
click at [288, 215] on button "Next" at bounding box center [293, 217] width 37 height 22
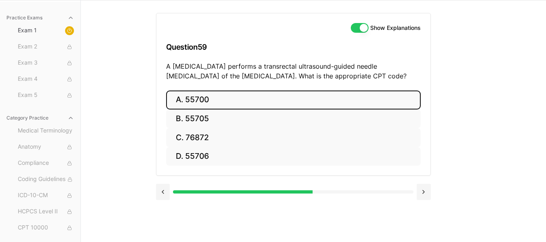
click at [240, 101] on button "A. 55700" at bounding box center [293, 99] width 254 height 19
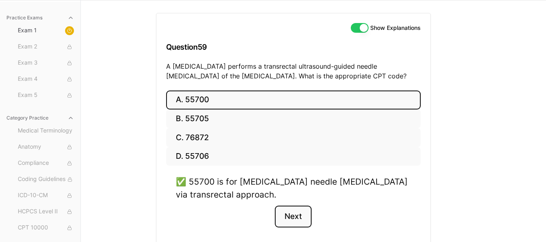
click at [292, 218] on button "Next" at bounding box center [293, 217] width 37 height 22
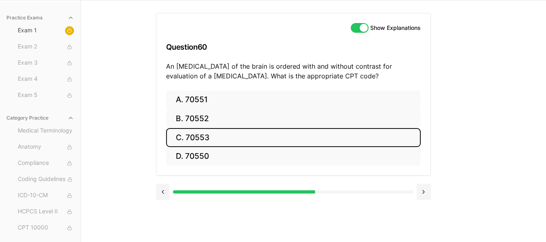
click at [204, 135] on button "C. 70553" at bounding box center [293, 137] width 254 height 19
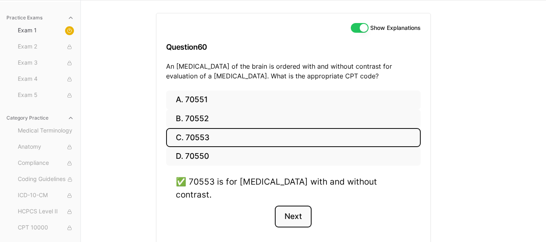
click at [294, 206] on button "Next" at bounding box center [293, 217] width 37 height 22
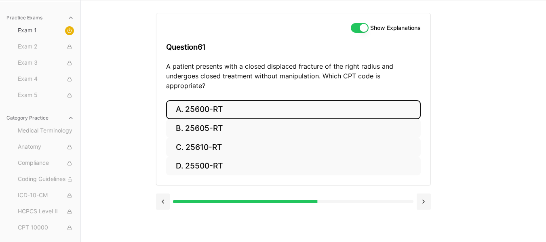
click at [212, 100] on button "A. 25600-RT" at bounding box center [293, 109] width 254 height 19
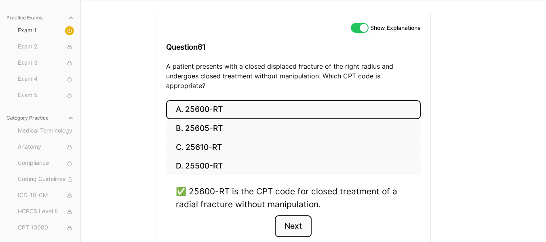
click at [282, 215] on button "Next" at bounding box center [293, 226] width 37 height 22
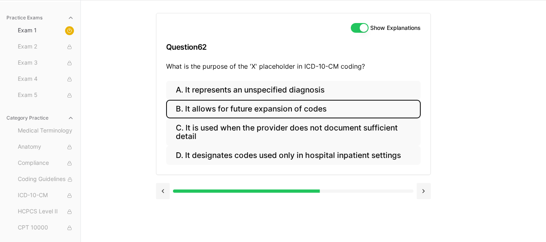
click at [307, 108] on button "B. It allows for future expansion of codes" at bounding box center [293, 109] width 254 height 19
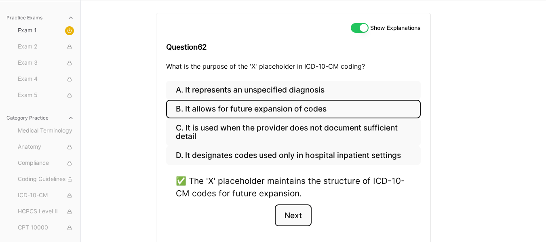
click at [294, 214] on button "Next" at bounding box center [293, 215] width 37 height 22
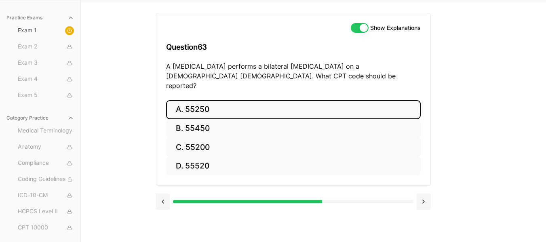
click at [217, 103] on button "A. 55250" at bounding box center [293, 109] width 254 height 19
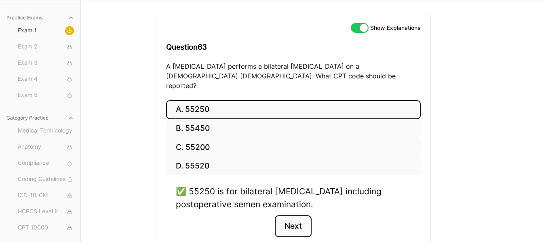
click at [296, 223] on button "Next" at bounding box center [293, 226] width 37 height 22
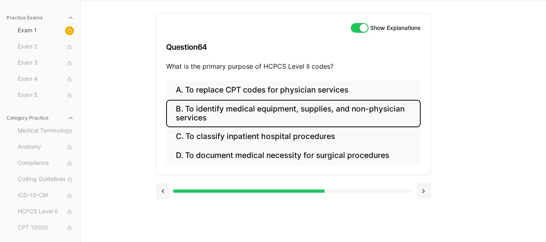
click at [338, 110] on button "B. To identify medical equipment, supplies, and non-physician services" at bounding box center [293, 113] width 254 height 27
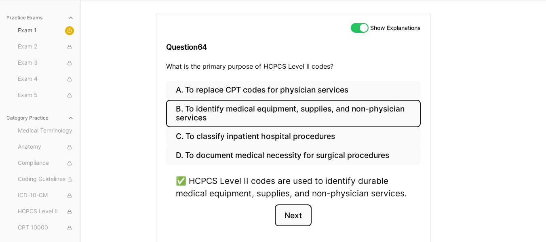
click at [304, 219] on button "Next" at bounding box center [293, 215] width 37 height 22
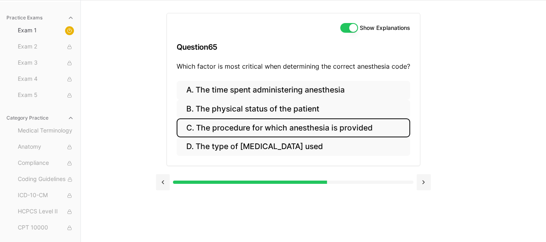
click at [342, 130] on button "C. The procedure for which anesthesia is provided" at bounding box center [292, 127] width 233 height 19
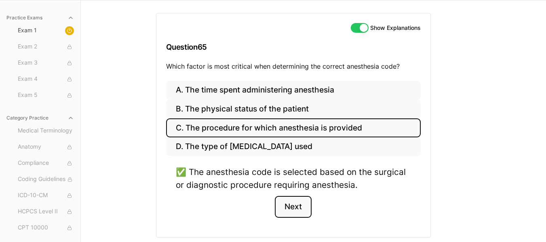
click at [299, 208] on button "Next" at bounding box center [293, 207] width 37 height 22
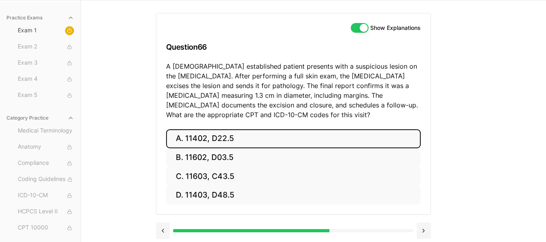
click at [236, 140] on button "A. 11402, D22.5" at bounding box center [293, 138] width 254 height 19
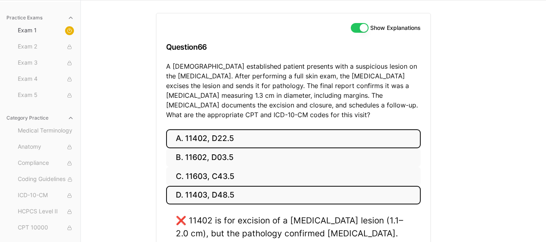
click at [225, 192] on button "D. 11403, D48.5" at bounding box center [293, 195] width 254 height 19
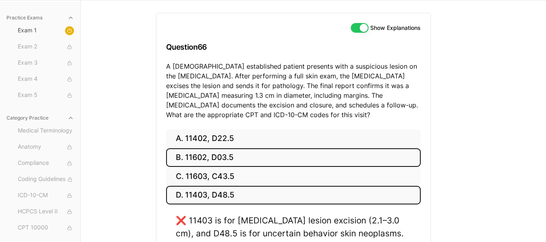
click at [225, 158] on button "B. 11602, D03.5" at bounding box center [293, 157] width 254 height 19
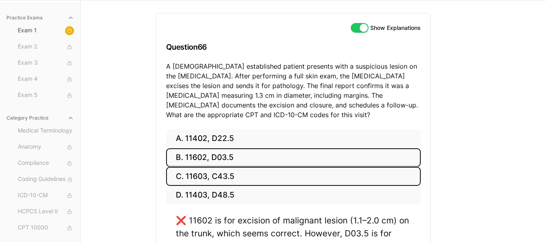
click at [223, 176] on button "C. 11603, C43.5" at bounding box center [293, 176] width 254 height 19
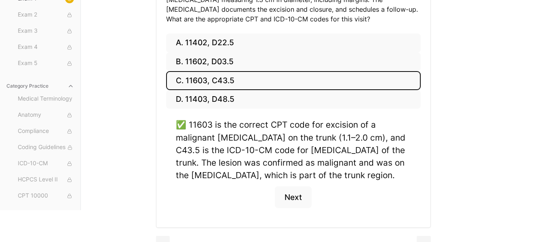
scroll to position [152, 0]
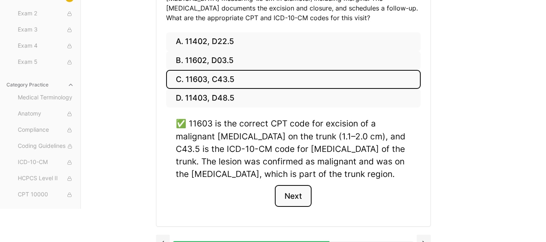
click at [298, 189] on button "Next" at bounding box center [293, 196] width 37 height 22
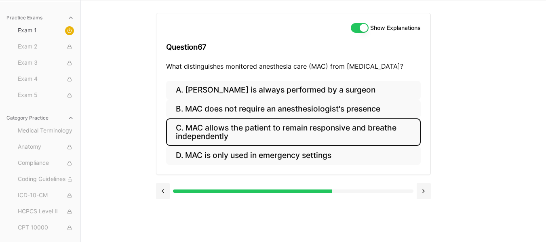
click at [307, 132] on button "C. MAC allows the patient to remain responsive and breathe independently" at bounding box center [293, 131] width 254 height 27
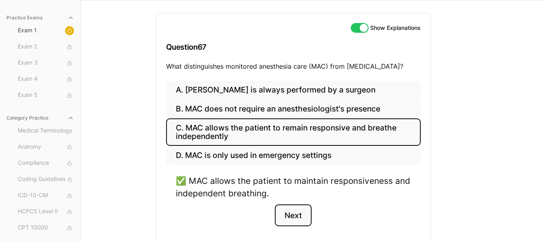
click at [296, 215] on button "Next" at bounding box center [293, 215] width 37 height 22
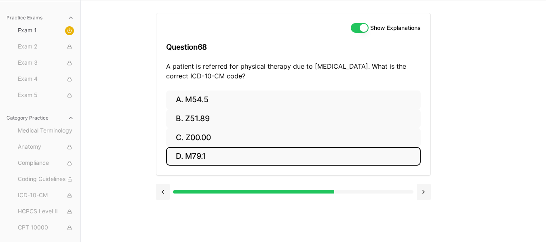
click at [254, 164] on button "D. M79.1" at bounding box center [293, 156] width 254 height 19
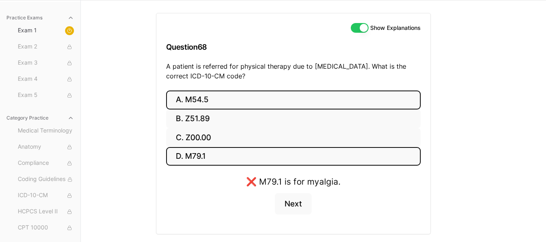
click at [224, 104] on button "A. M54.5" at bounding box center [293, 99] width 254 height 19
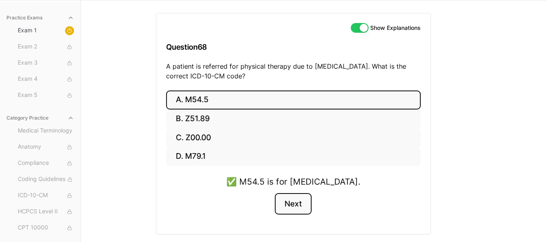
click at [290, 202] on button "Next" at bounding box center [293, 204] width 37 height 22
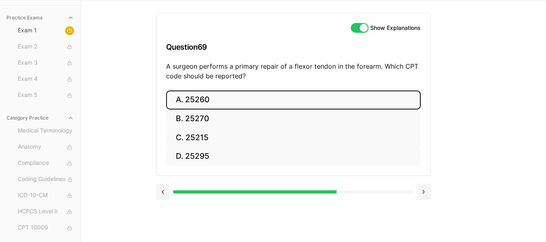
click at [220, 95] on button "A. 25260" at bounding box center [293, 99] width 254 height 19
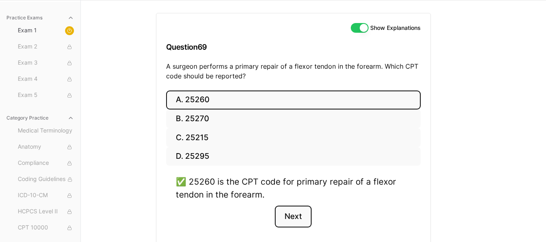
click at [285, 215] on button "Next" at bounding box center [293, 217] width 37 height 22
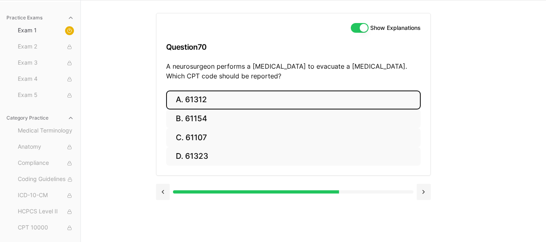
click at [237, 101] on button "A. 61312" at bounding box center [293, 99] width 254 height 19
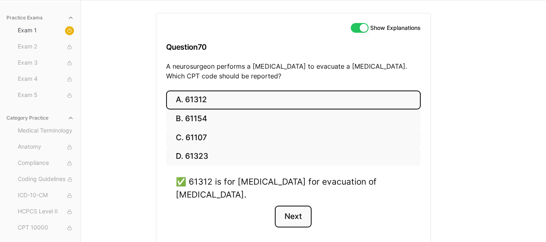
click at [290, 216] on button "Next" at bounding box center [293, 217] width 37 height 22
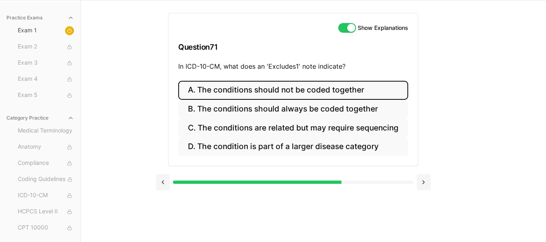
click at [288, 89] on button "A. The conditions should not be coded together" at bounding box center [293, 90] width 230 height 19
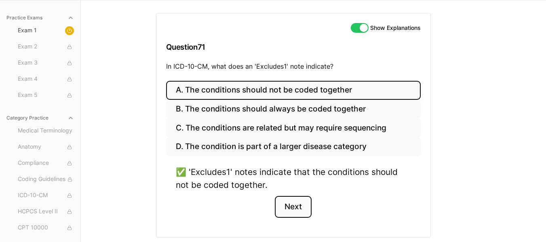
click at [306, 206] on button "Next" at bounding box center [293, 207] width 37 height 22
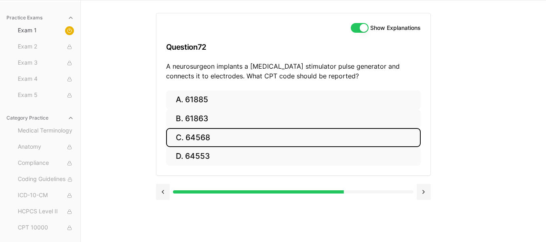
click at [227, 139] on button "C. 64568" at bounding box center [293, 137] width 254 height 19
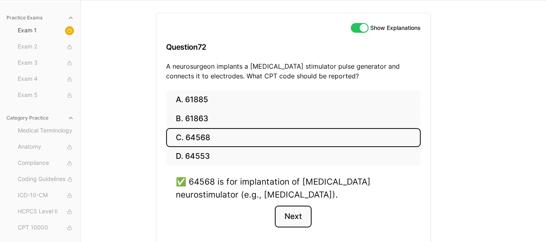
click at [296, 217] on button "Next" at bounding box center [293, 217] width 37 height 22
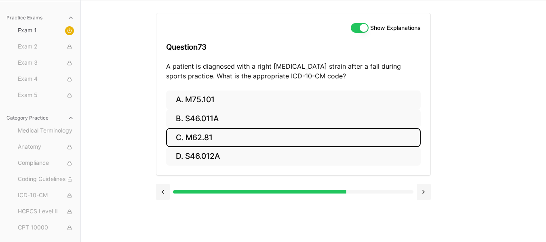
click at [214, 141] on button "C. M62.81" at bounding box center [293, 137] width 254 height 19
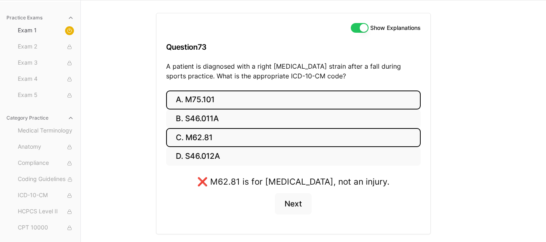
click at [214, 91] on button "A. M75.101" at bounding box center [293, 99] width 254 height 19
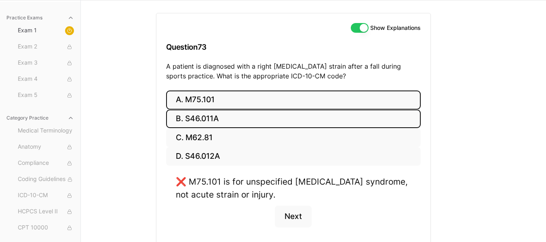
click at [230, 119] on button "B. S46.011A" at bounding box center [293, 118] width 254 height 19
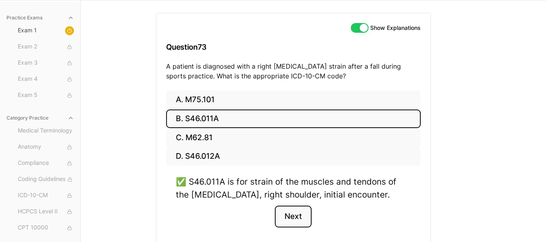
click at [296, 218] on button "Next" at bounding box center [293, 217] width 37 height 22
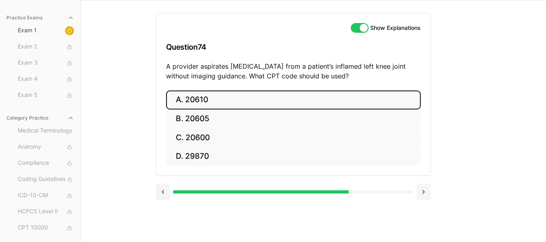
click at [217, 107] on button "A. 20610" at bounding box center [293, 99] width 254 height 19
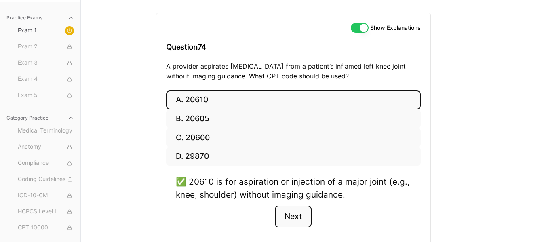
click at [303, 216] on button "Next" at bounding box center [293, 217] width 37 height 22
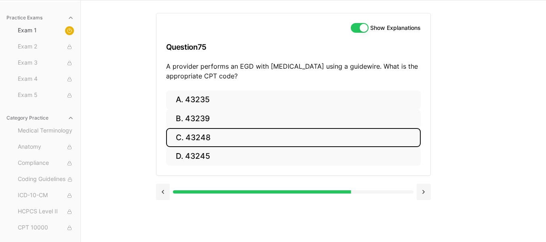
click at [226, 142] on button "C. 43248" at bounding box center [293, 137] width 254 height 19
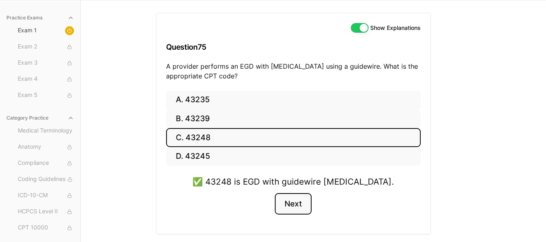
click at [297, 209] on button "Next" at bounding box center [293, 204] width 37 height 22
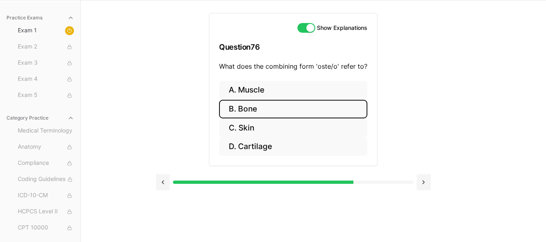
click at [269, 116] on button "B. Bone" at bounding box center [293, 109] width 148 height 19
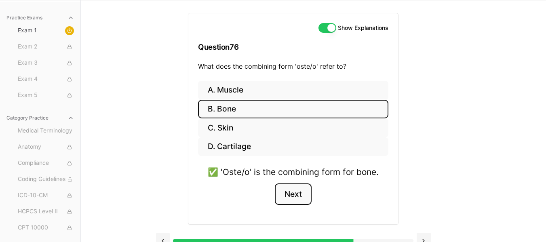
click at [300, 193] on button "Next" at bounding box center [293, 194] width 37 height 22
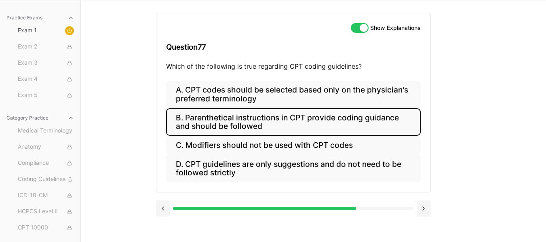
click at [353, 123] on button "B. Parenthetical instructions in CPT provide coding guidance and should be foll…" at bounding box center [293, 121] width 254 height 27
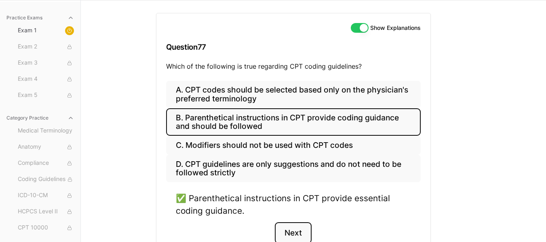
click at [298, 231] on button "Next" at bounding box center [293, 233] width 37 height 22
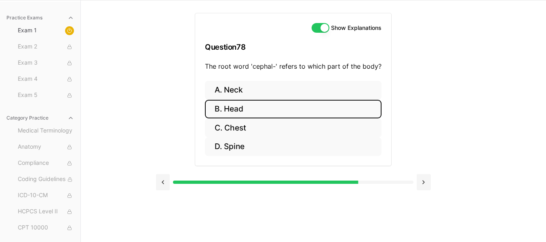
click at [261, 111] on button "B. Head" at bounding box center [293, 109] width 176 height 19
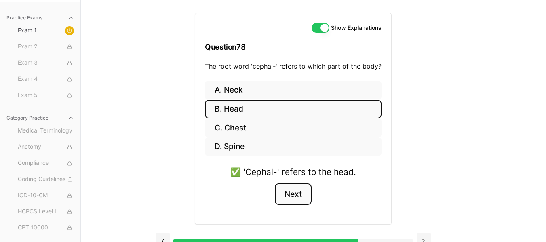
click at [301, 194] on button "Next" at bounding box center [293, 194] width 37 height 22
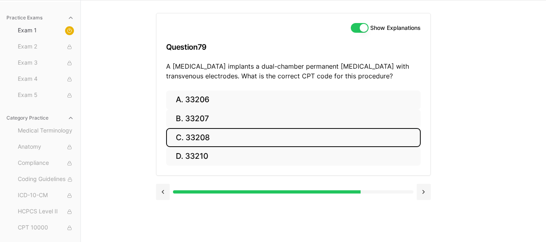
click at [203, 142] on button "C. 33208" at bounding box center [293, 137] width 254 height 19
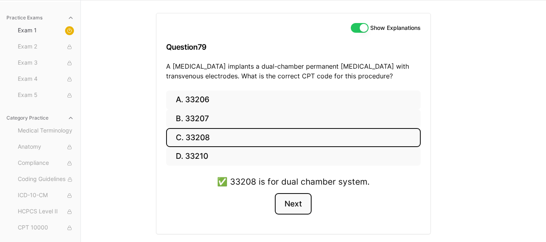
click at [283, 198] on button "Next" at bounding box center [293, 204] width 37 height 22
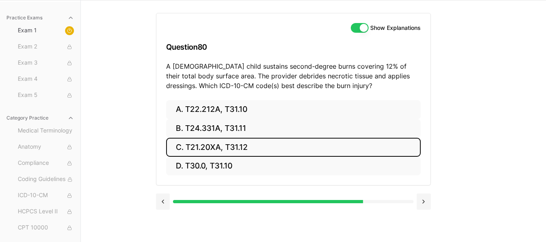
click at [238, 149] on button "C. T21.20XA, T31.12" at bounding box center [293, 147] width 254 height 19
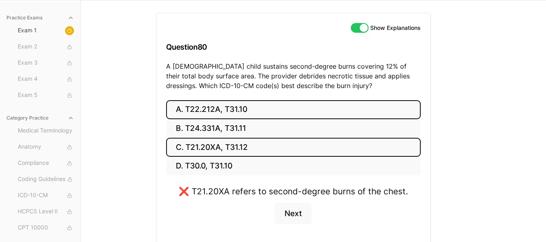
click at [233, 110] on button "A. T22.212A, T31.10" at bounding box center [293, 109] width 254 height 19
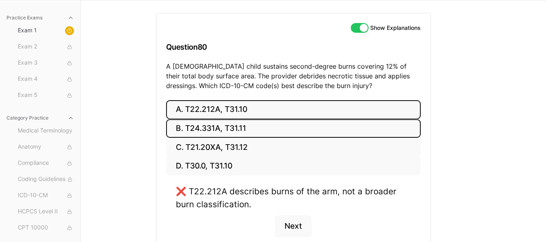
click at [235, 126] on button "B. T24.331A, T31.11" at bounding box center [293, 128] width 254 height 19
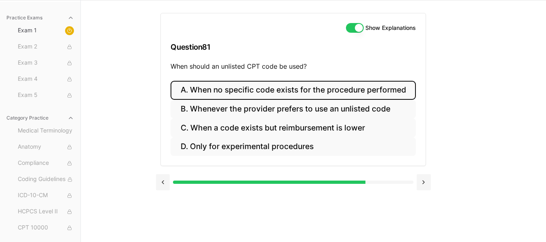
click at [309, 86] on button "A. When no specific code exists for the procedure performed" at bounding box center [292, 90] width 245 height 19
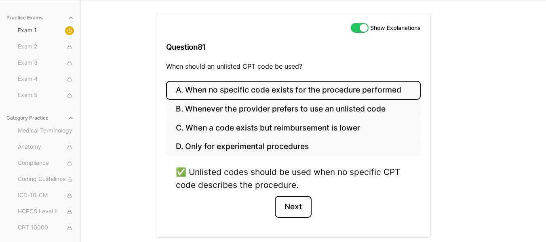
click at [298, 207] on button "Next" at bounding box center [293, 207] width 37 height 22
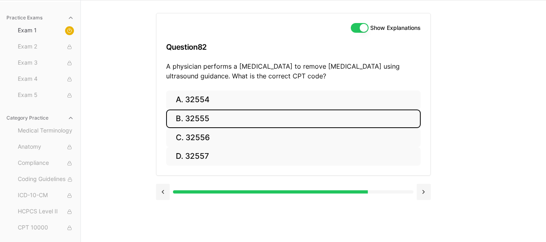
click at [198, 119] on button "B. 32555" at bounding box center [293, 118] width 254 height 19
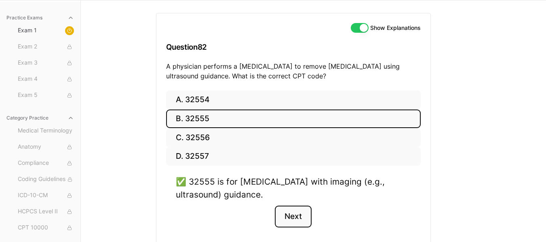
click at [300, 219] on button "Next" at bounding box center [293, 217] width 37 height 22
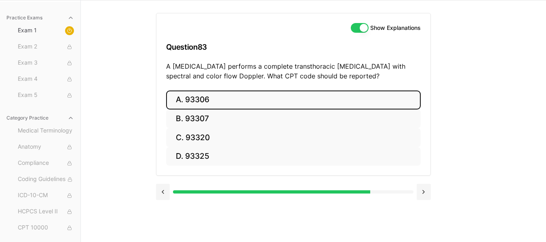
click at [234, 100] on button "A. 93306" at bounding box center [293, 99] width 254 height 19
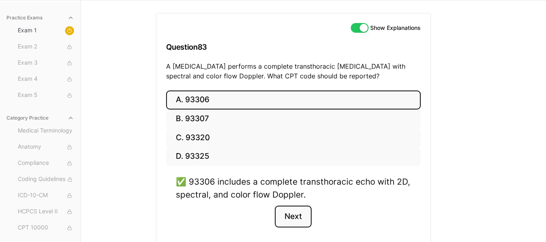
click at [288, 224] on button "Next" at bounding box center [293, 217] width 37 height 22
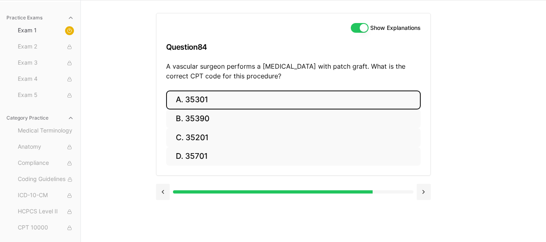
click at [206, 95] on button "A. 35301" at bounding box center [293, 99] width 254 height 19
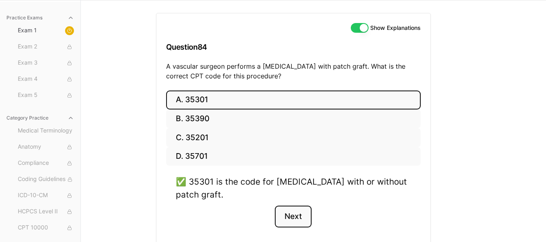
click at [288, 212] on button "Next" at bounding box center [293, 217] width 37 height 22
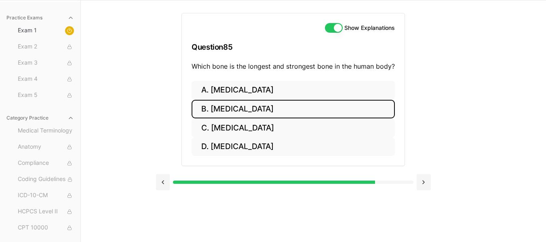
click at [239, 101] on button "B. Femur" at bounding box center [292, 109] width 203 height 19
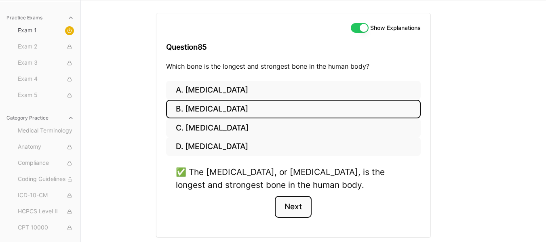
click at [293, 206] on button "Next" at bounding box center [293, 207] width 37 height 22
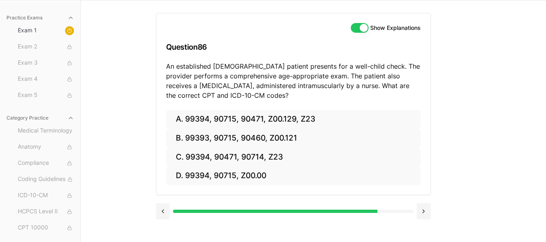
click at [510, 175] on div "Practice Exams Exam 1 Exam 2 Exam 3 Exam 4 Exam 5 Category Practice Medical Ter…" at bounding box center [273, 121] width 546 height 242
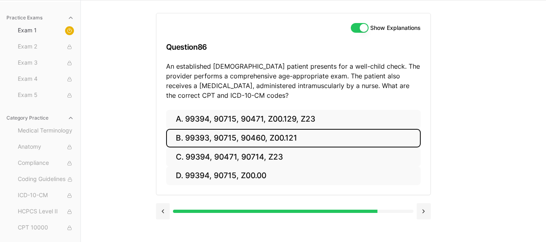
click at [265, 147] on button "B. 99393, 90715, 90460, Z00.121" at bounding box center [293, 138] width 254 height 19
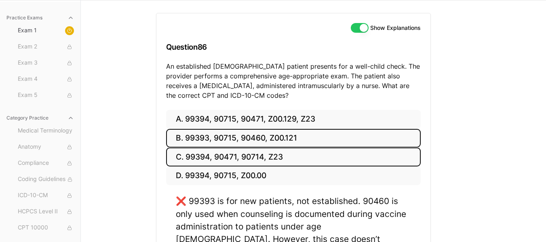
click at [243, 158] on button "C. 99394, 90471, 90714, Z23" at bounding box center [293, 156] width 254 height 19
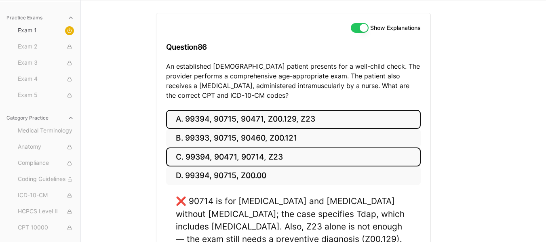
click at [243, 115] on button "A. 99394, 90715, 90471, Z00.129, Z23" at bounding box center [293, 119] width 254 height 19
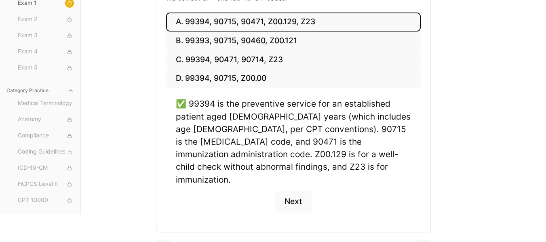
scroll to position [160, 0]
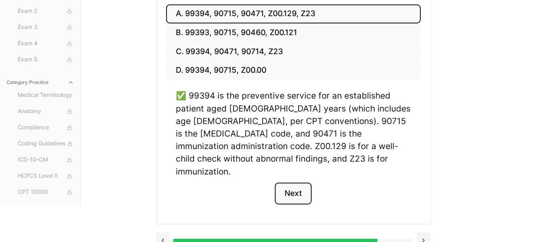
click at [297, 187] on button "Next" at bounding box center [293, 194] width 37 height 22
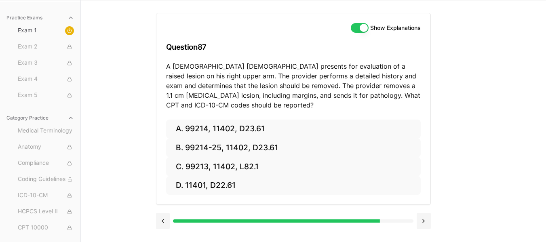
scroll to position [55, 0]
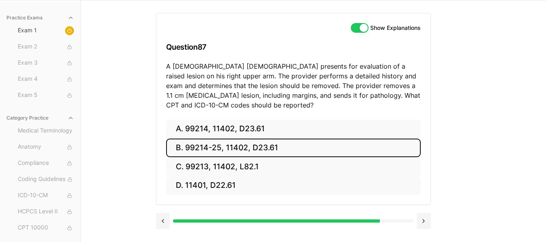
click at [264, 151] on button "B. 99214-25, 11402, D23.61" at bounding box center [293, 148] width 254 height 19
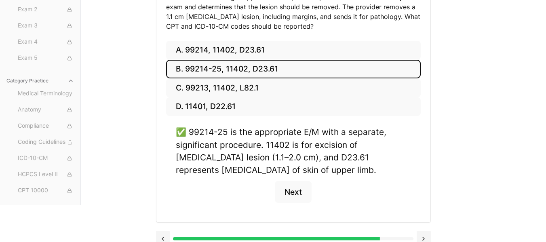
scroll to position [136, 0]
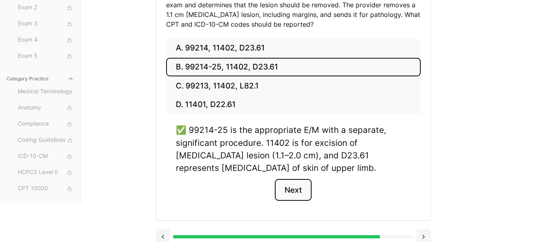
click at [299, 190] on button "Next" at bounding box center [293, 190] width 37 height 22
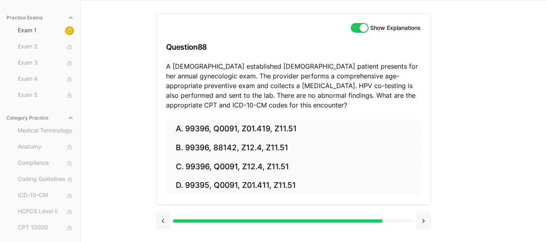
scroll to position [55, 0]
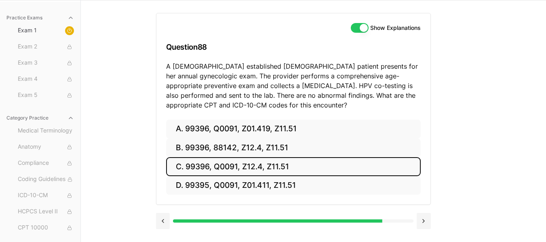
click at [257, 162] on button "C. 99396, Q0091, Z12.4, Z11.51" at bounding box center [293, 166] width 254 height 19
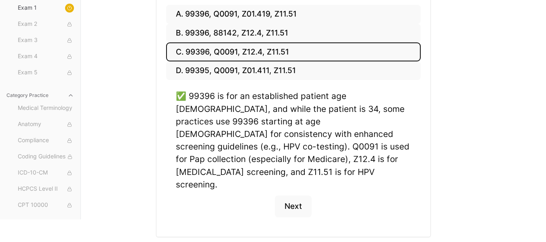
scroll to position [170, 0]
click at [300, 195] on button "Next" at bounding box center [293, 206] width 37 height 22
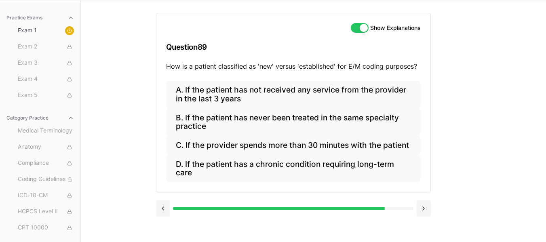
scroll to position [55, 0]
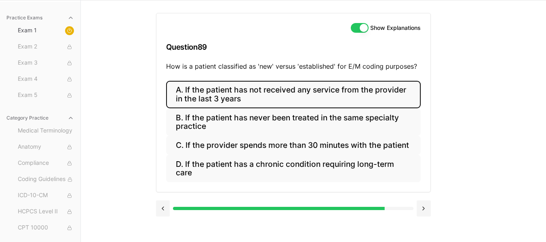
click at [352, 96] on button "A. If the patient has not received any service from the provider in the last 3 …" at bounding box center [293, 94] width 254 height 27
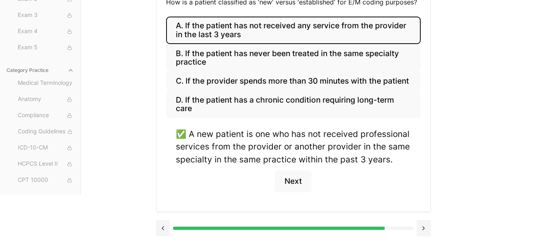
scroll to position [120, 0]
click at [300, 188] on button "Next" at bounding box center [293, 181] width 37 height 22
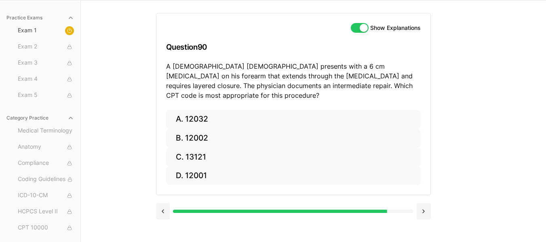
scroll to position [55, 0]
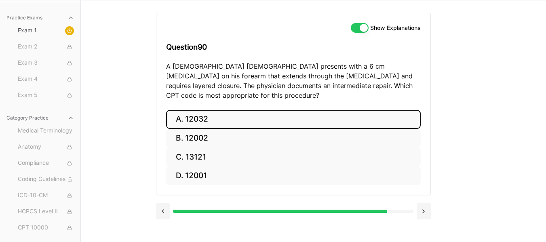
click at [270, 111] on button "A. 12032" at bounding box center [293, 119] width 254 height 19
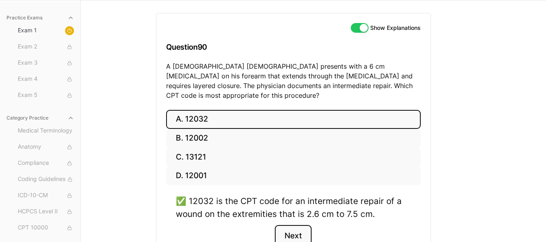
click at [294, 231] on button "Next" at bounding box center [293, 236] width 37 height 22
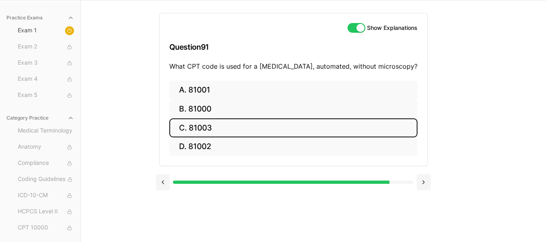
click at [229, 123] on button "C. 81003" at bounding box center [293, 127] width 248 height 19
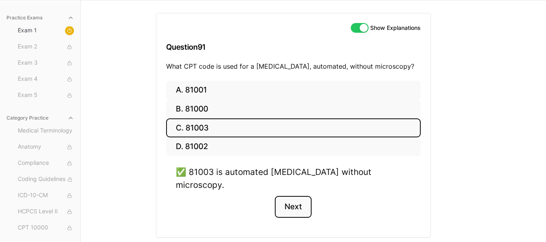
click at [307, 196] on button "Next" at bounding box center [293, 207] width 37 height 22
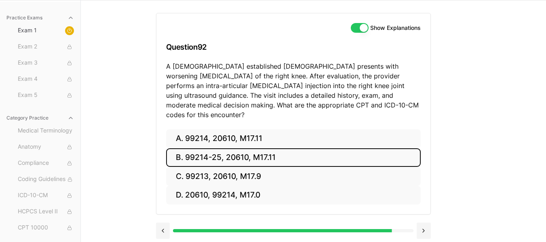
click at [247, 148] on button "B. 99214-25, 20610, M17.11" at bounding box center [293, 157] width 254 height 19
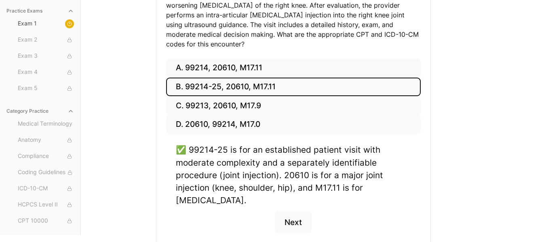
scroll to position [136, 0]
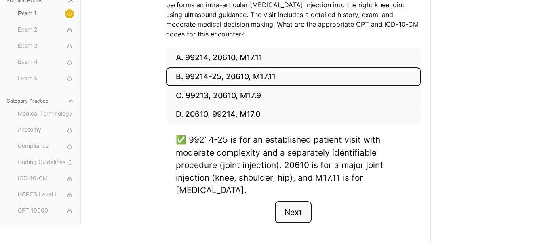
click at [303, 209] on button "Next" at bounding box center [293, 212] width 37 height 22
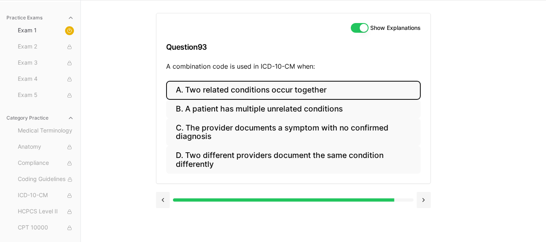
click at [261, 92] on button "A. Two related conditions occur together" at bounding box center [293, 90] width 254 height 19
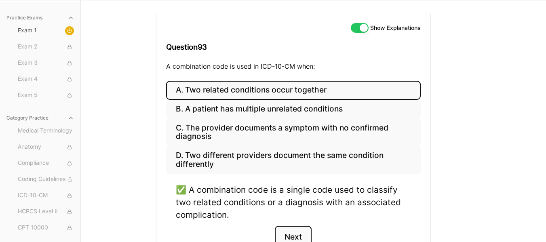
click at [290, 230] on button "Next" at bounding box center [293, 237] width 37 height 22
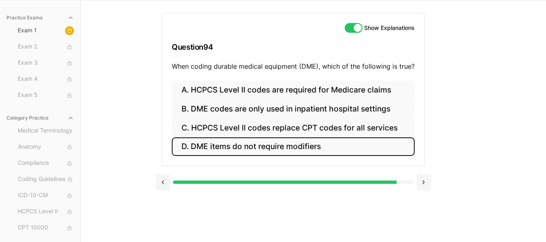
click at [292, 142] on button "D. DME items do not require modifiers" at bounding box center [293, 146] width 243 height 19
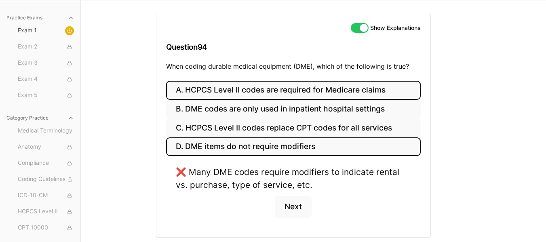
click at [305, 88] on button "A. HCPCS Level II codes are required for Medicare claims" at bounding box center [293, 90] width 254 height 19
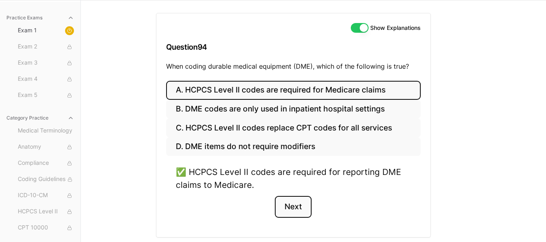
click at [289, 211] on button "Next" at bounding box center [293, 207] width 37 height 22
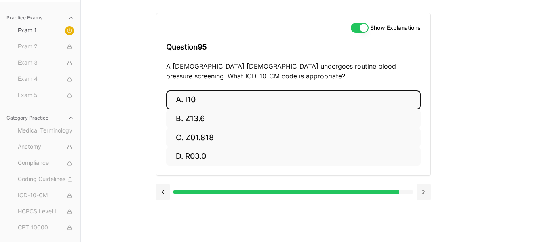
click at [222, 101] on button "A. I10" at bounding box center [293, 99] width 254 height 19
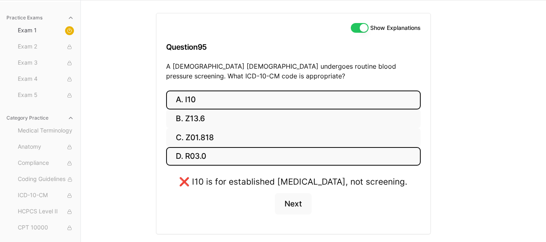
click at [205, 158] on button "D. R03.0" at bounding box center [293, 156] width 254 height 19
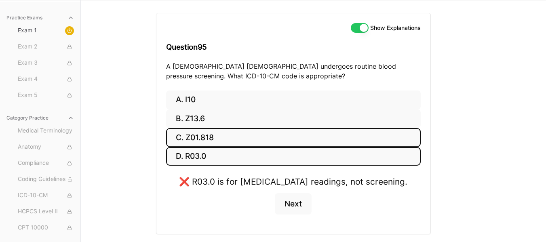
click at [206, 133] on button "C. Z01.818" at bounding box center [293, 137] width 254 height 19
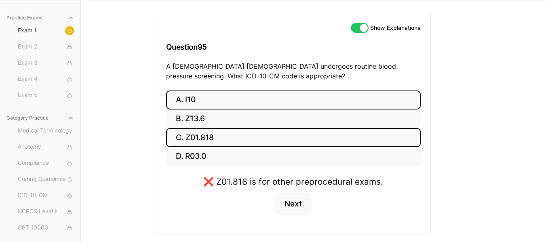
click at [200, 107] on button "A. I10" at bounding box center [293, 99] width 254 height 19
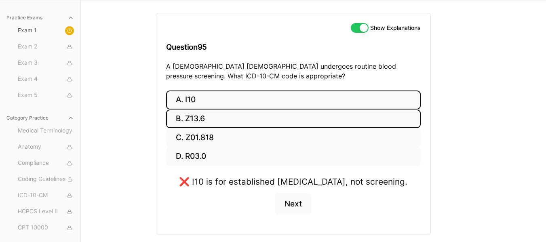
click at [200, 109] on button "B. Z13.6" at bounding box center [293, 118] width 254 height 19
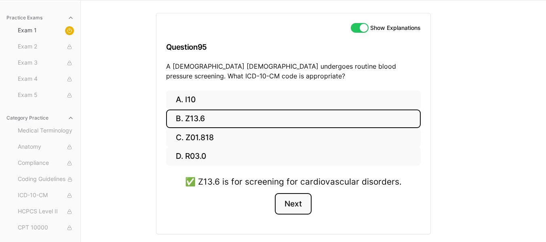
click at [285, 202] on button "Next" at bounding box center [293, 204] width 37 height 22
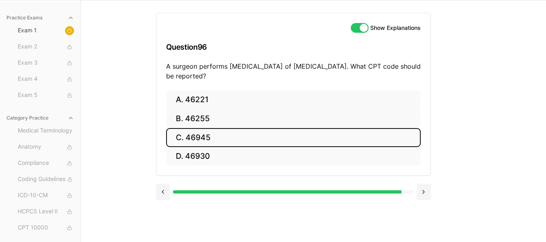
click at [223, 141] on button "C. 46945" at bounding box center [293, 137] width 254 height 19
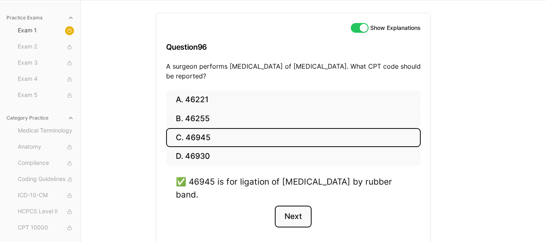
click at [289, 217] on button "Next" at bounding box center [293, 217] width 37 height 22
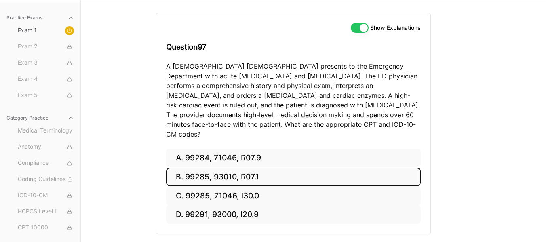
click at [283, 168] on button "B. 99285, 93010, R07.1" at bounding box center [293, 177] width 254 height 19
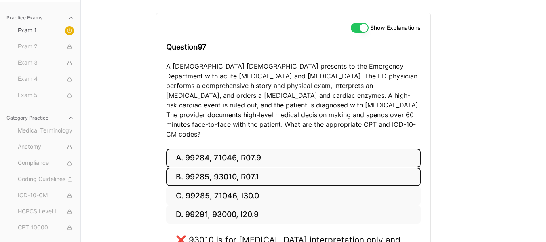
click at [274, 150] on button "A. 99284, 71046, R07.9" at bounding box center [293, 158] width 254 height 19
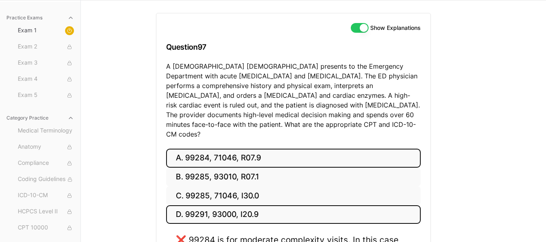
click at [272, 205] on button "D. 99291, 93000, I20.9" at bounding box center [293, 214] width 254 height 19
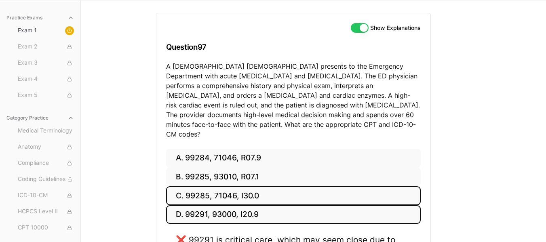
click at [267, 186] on button "C. 99285, 71046, I30.0" at bounding box center [293, 195] width 254 height 19
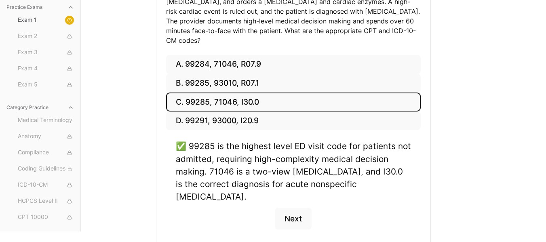
scroll to position [152, 0]
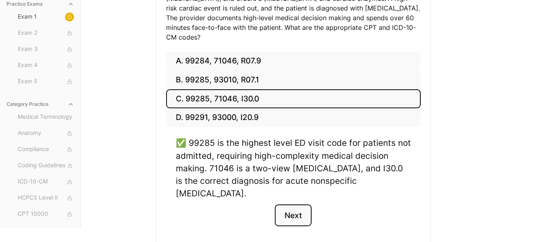
click at [296, 204] on button "Next" at bounding box center [293, 215] width 37 height 22
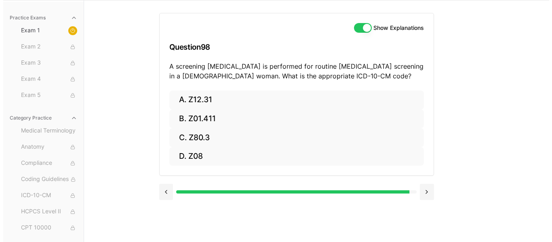
scroll to position [55, 0]
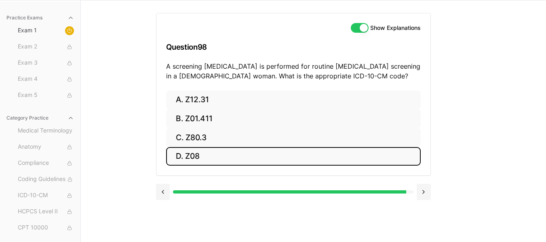
click at [239, 155] on button "D. Z08" at bounding box center [293, 156] width 254 height 19
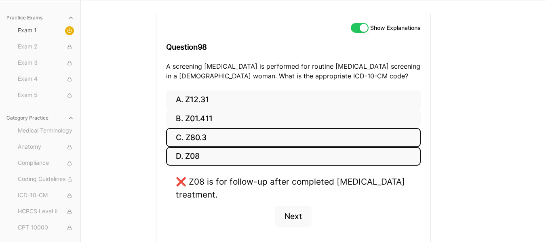
click at [229, 141] on button "C. Z80.3" at bounding box center [293, 137] width 254 height 19
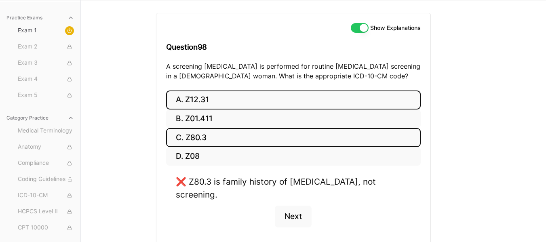
click at [222, 103] on button "A. Z12.31" at bounding box center [293, 99] width 254 height 19
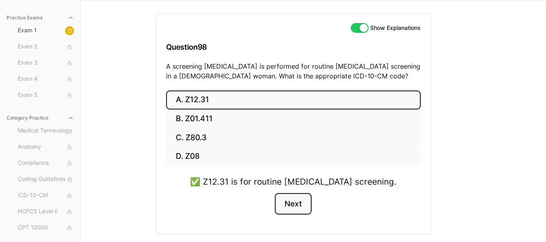
click at [281, 206] on button "Next" at bounding box center [293, 204] width 37 height 22
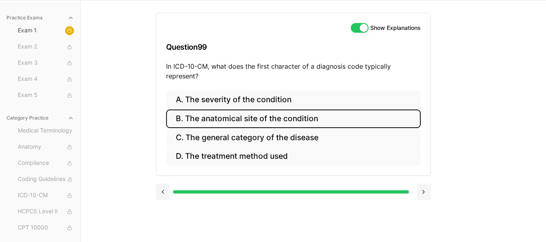
click at [281, 119] on button "B. The anatomical site of the condition" at bounding box center [293, 118] width 254 height 19
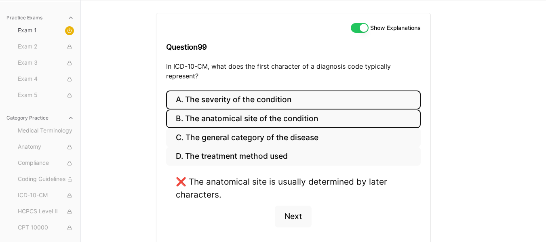
click at [275, 105] on button "A. The severity of the condition" at bounding box center [293, 99] width 254 height 19
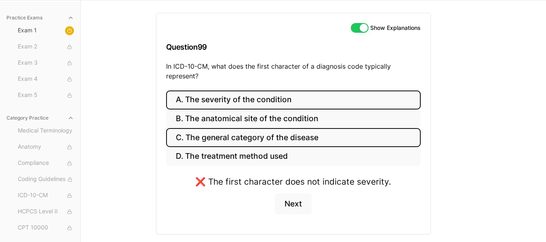
click at [267, 139] on button "C. The general category of the disease" at bounding box center [293, 137] width 254 height 19
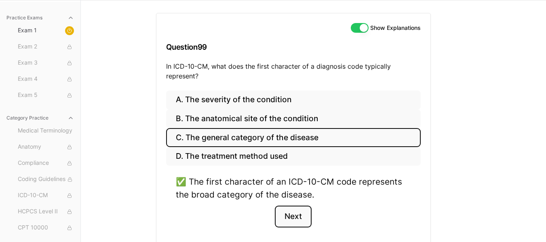
click at [288, 217] on button "Next" at bounding box center [293, 217] width 37 height 22
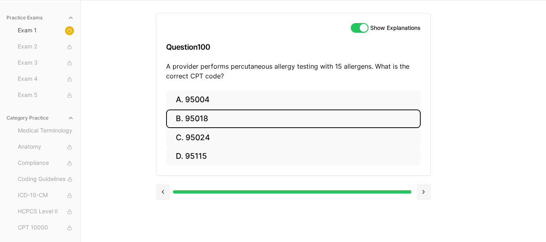
click at [220, 114] on button "B. 95018" at bounding box center [293, 118] width 254 height 19
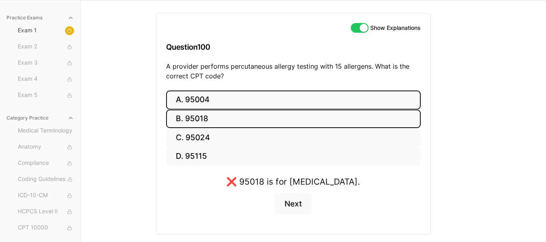
click at [209, 93] on button "A. 95004" at bounding box center [293, 99] width 254 height 19
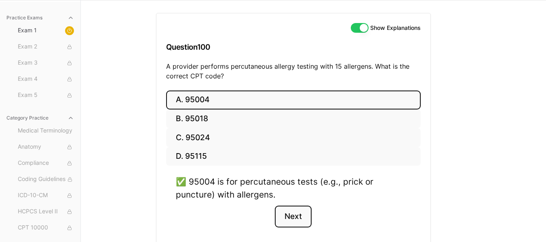
click at [294, 225] on button "Next" at bounding box center [293, 217] width 37 height 22
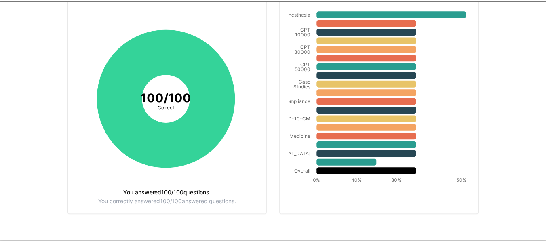
scroll to position [0, 0]
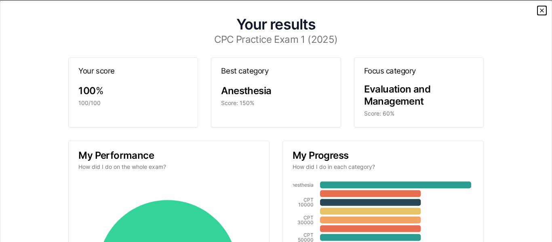
click at [538, 8] on icon "button" at bounding box center [541, 10] width 6 height 6
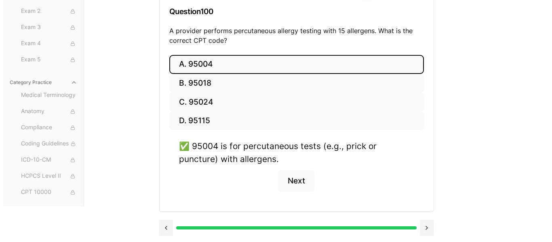
scroll to position [91, 0]
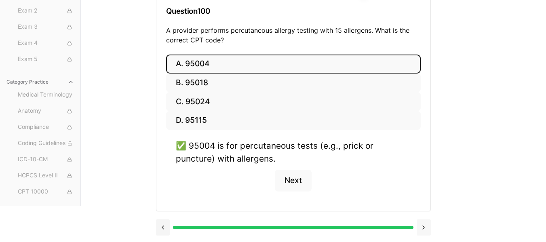
click at [424, 227] on button at bounding box center [423, 227] width 14 height 16
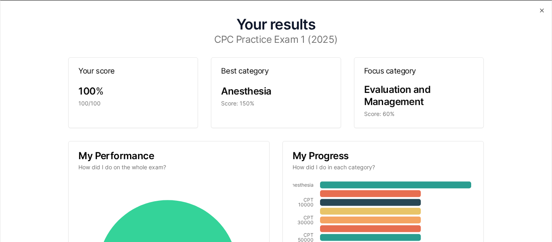
scroll to position [171, 0]
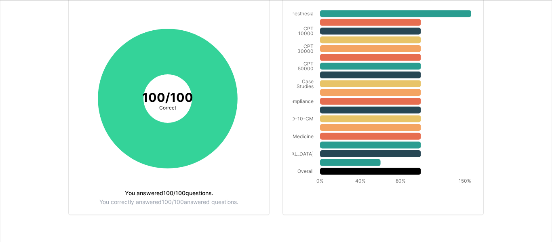
click at [545, 44] on div "Your results CPC Practice Exam 1 (2025) Your score 100 % 100/100 Best category …" at bounding box center [276, 121] width 552 height 242
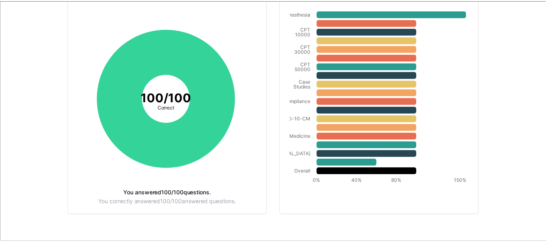
scroll to position [0, 0]
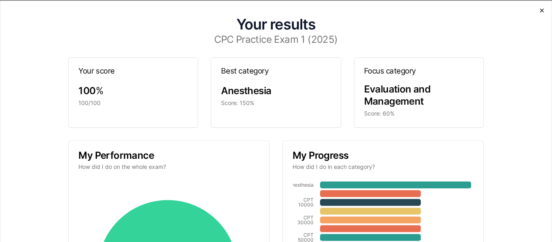
click at [538, 13] on div "Your results CPC Practice Exam 1 (2025) Your score 100 % 100/100 Best category …" at bounding box center [276, 121] width 552 height 242
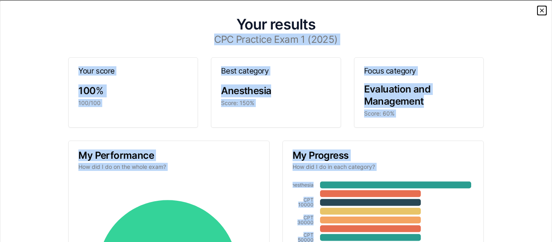
click at [538, 13] on icon "button" at bounding box center [541, 10] width 6 height 6
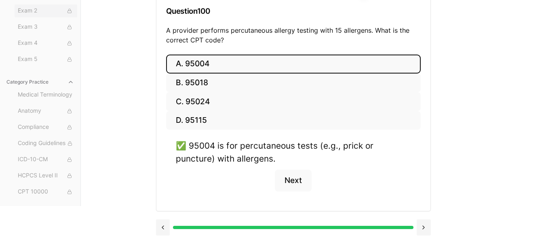
click at [50, 8] on span "Exam 2" at bounding box center [46, 10] width 56 height 9
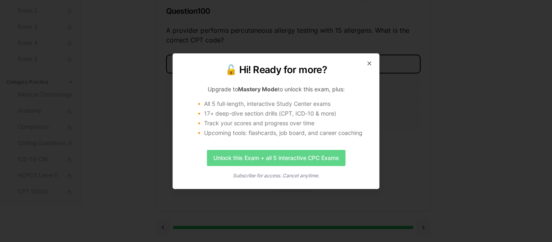
click at [305, 152] on link "Unlock this Exam + all 5 interactive CPC Exams" at bounding box center [276, 158] width 139 height 16
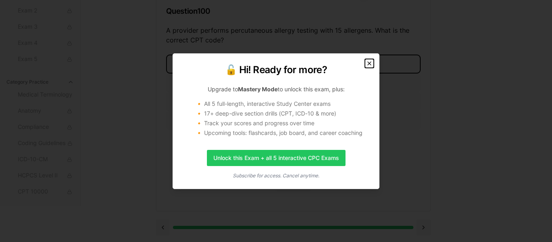
click at [368, 64] on icon "button" at bounding box center [369, 63] width 6 height 6
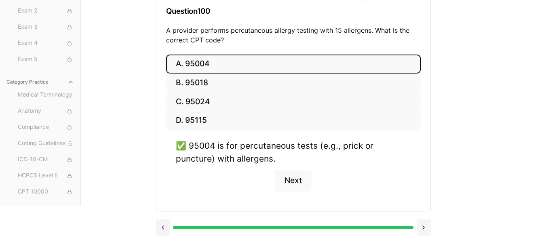
click at [96, 59] on div "Practice Exams Exam 1 Exam 2 Exam 3 Exam 4 Exam 5 Category Practice Medical Ter…" at bounding box center [273, 85] width 546 height 242
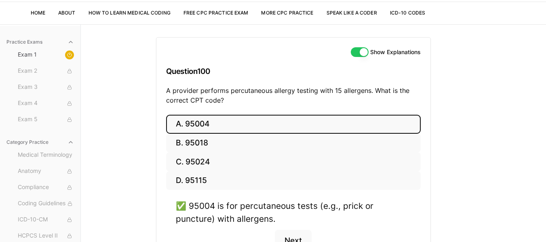
scroll to position [26, 0]
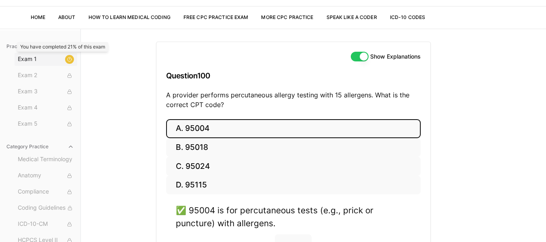
click at [67, 58] on icon at bounding box center [69, 59] width 5 height 5
click at [32, 63] on span "Exam 1" at bounding box center [46, 59] width 56 height 9
click at [27, 50] on button "Practice Exams" at bounding box center [40, 46] width 74 height 13
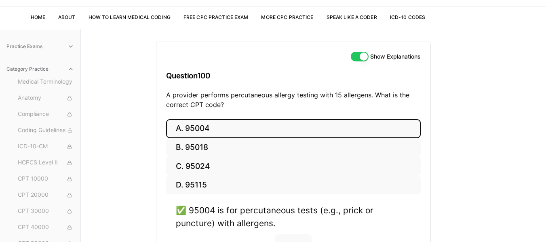
click at [27, 50] on button "Practice Exams" at bounding box center [40, 46] width 74 height 13
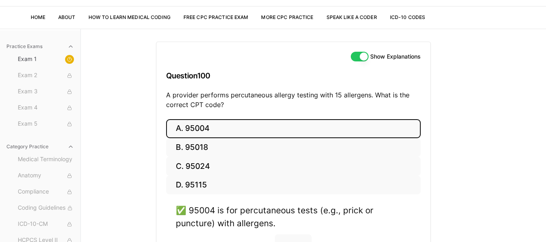
click at [27, 50] on button "Practice Exams" at bounding box center [40, 46] width 74 height 13
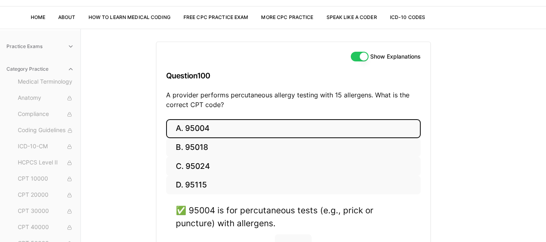
click at [27, 50] on button "Practice Exams" at bounding box center [40, 46] width 74 height 13
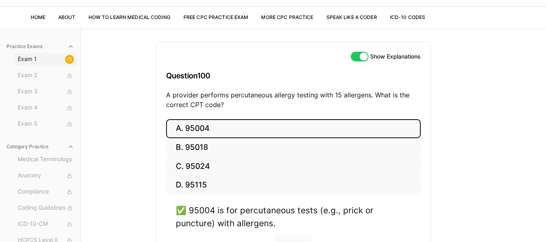
click at [35, 59] on span "Exam 1" at bounding box center [46, 59] width 56 height 9
click at [65, 56] on div at bounding box center [69, 59] width 9 height 9
click at [128, 87] on div "Practice Exams Exam 1 Exam 2 Exam 3 Exam 4 Exam 5 Category Practice Medical Ter…" at bounding box center [273, 150] width 546 height 242
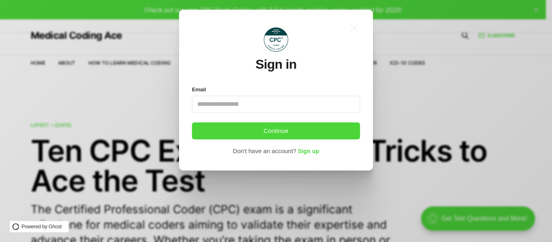
click at [287, 102] on input "Email" at bounding box center [276, 104] width 168 height 17
click at [261, 104] on input "Email" at bounding box center [276, 104] width 168 height 17
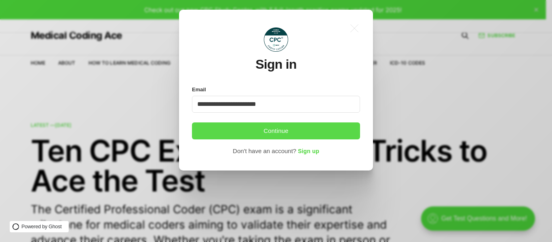
type input "**********"
click at [261, 131] on button "Continue" at bounding box center [276, 130] width 168 height 17
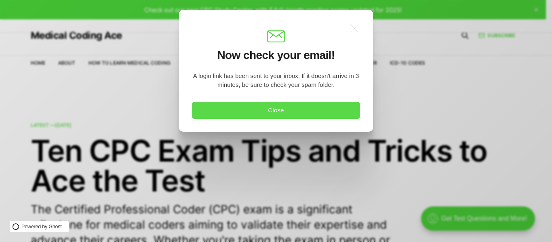
click at [249, 115] on button "Close" at bounding box center [276, 110] width 168 height 17
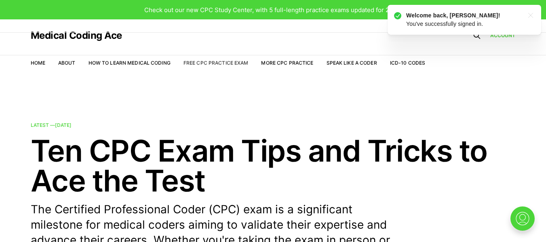
click at [208, 65] on link "Free CPC Practice Exam" at bounding box center [215, 63] width 65 height 6
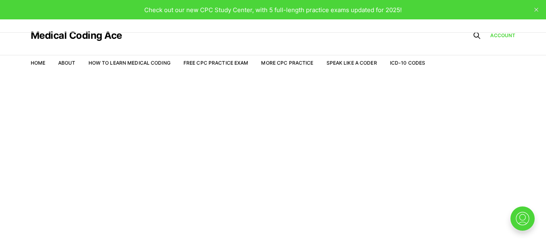
click at [279, 59] on nav "Home About How to Learn Medical Coding Free CPC Practice Exam More CPC Practice…" at bounding box center [228, 63] width 395 height 23
click at [282, 62] on link "More CPC Practice" at bounding box center [287, 63] width 52 height 6
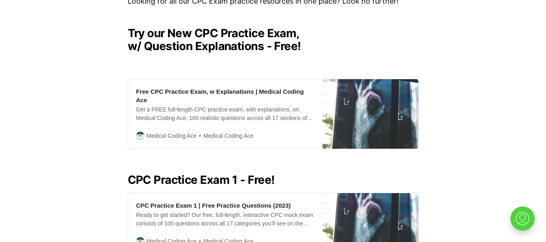
scroll to position [210, 0]
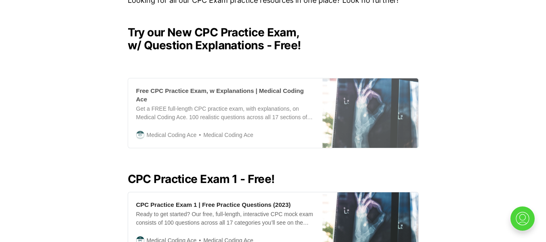
click at [266, 105] on div "Get a FREE full-length CPC practice exam, with explanations, on Medical Coding …" at bounding box center [225, 113] width 178 height 17
